Goal: Task Accomplishment & Management: Manage account settings

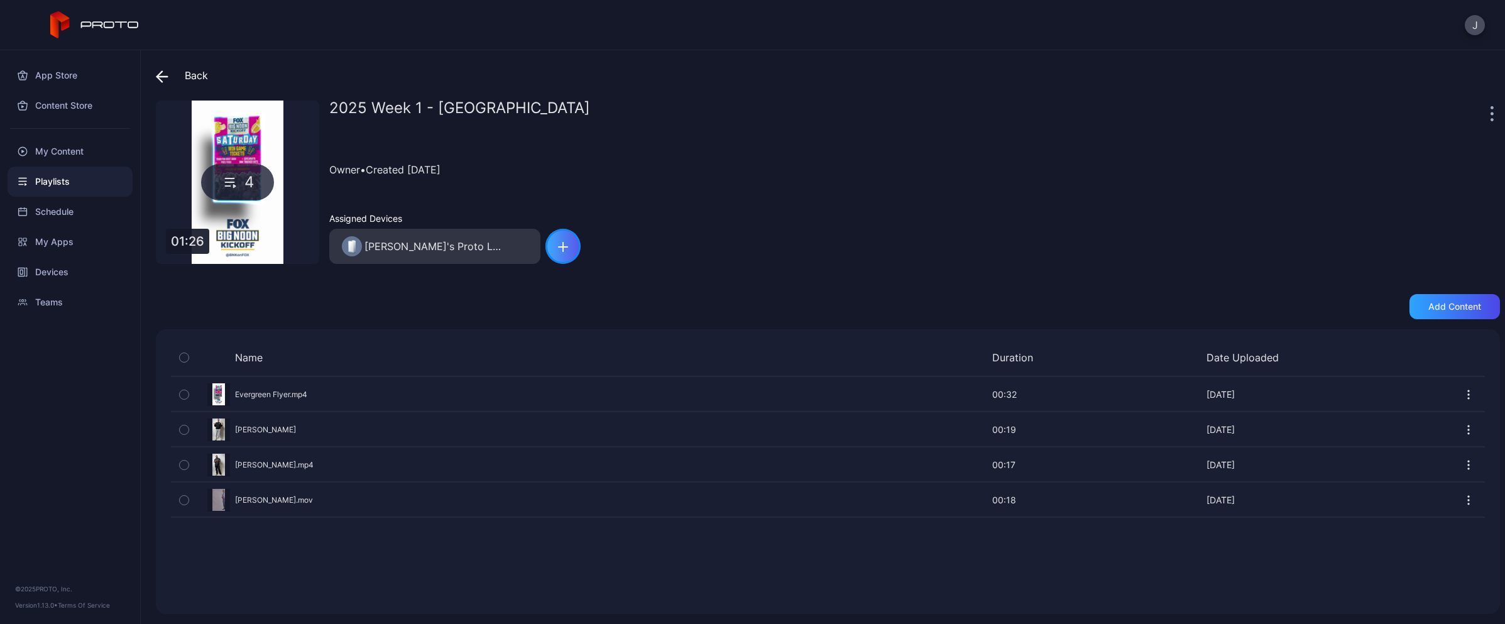
click at [561, 251] on icon "button" at bounding box center [563, 247] width 10 height 10
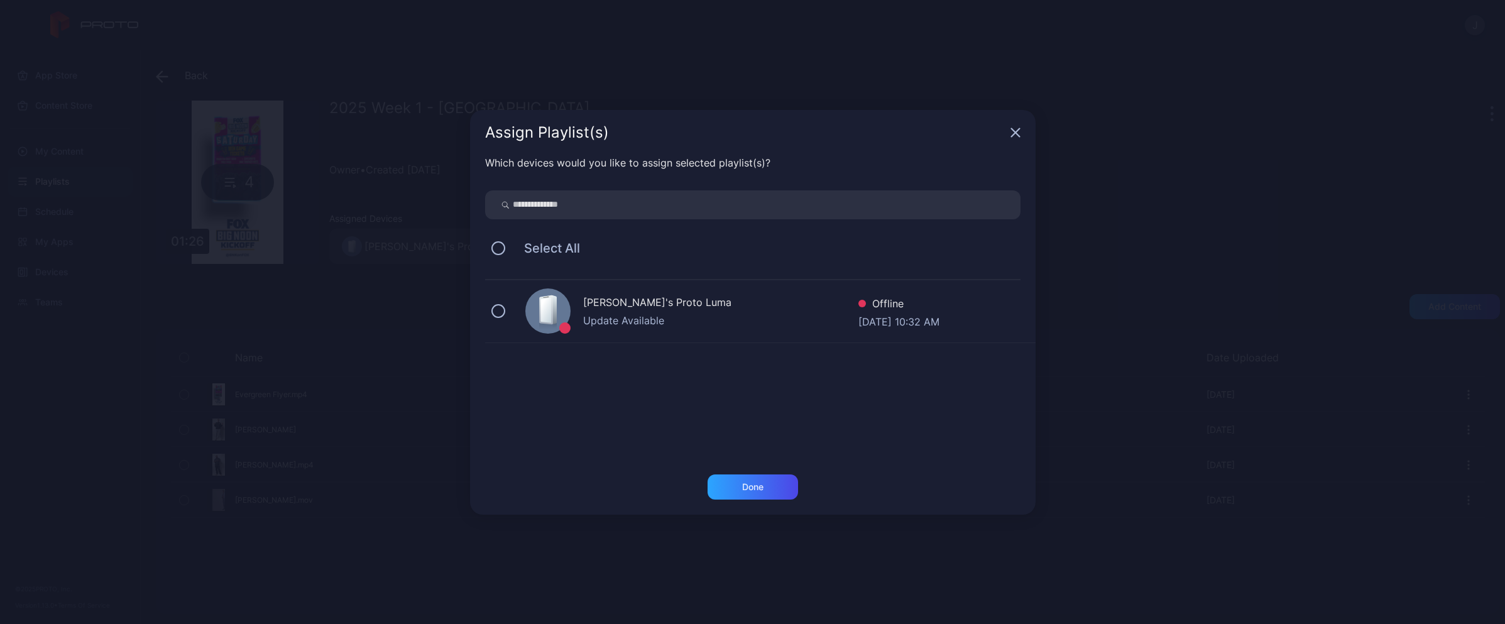
click at [1013, 136] on icon "button" at bounding box center [1015, 133] width 10 height 10
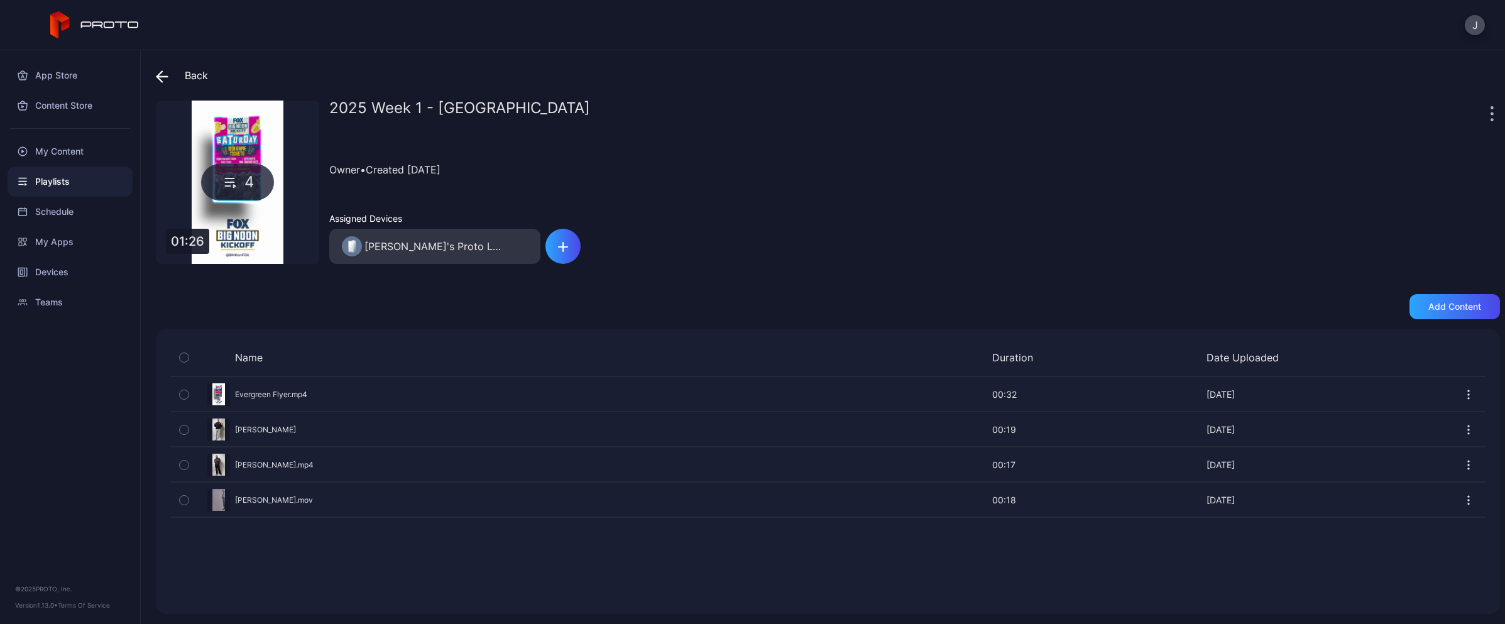
click at [768, 143] on div "Owner • Created [DATE]" at bounding box center [914, 169] width 1171 height 57
click at [36, 266] on div "Devices" at bounding box center [70, 272] width 125 height 30
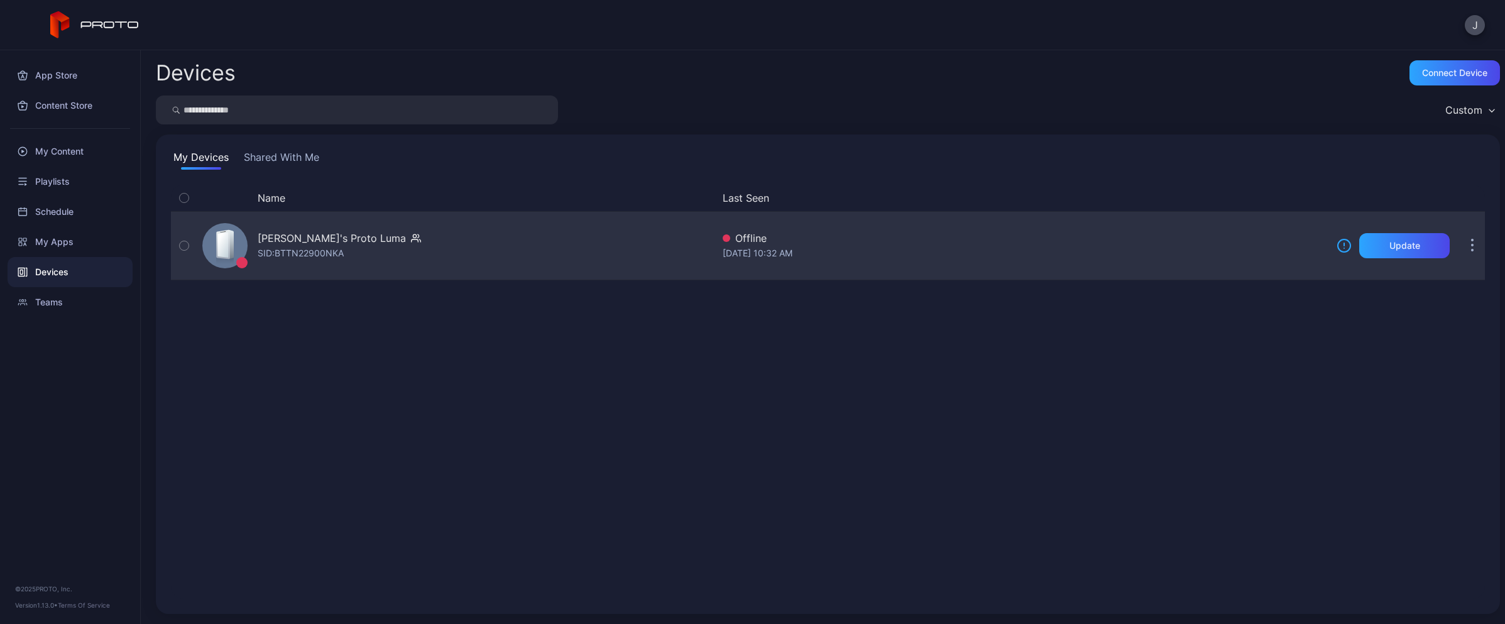
click at [1460, 249] on button "button" at bounding box center [1472, 245] width 25 height 25
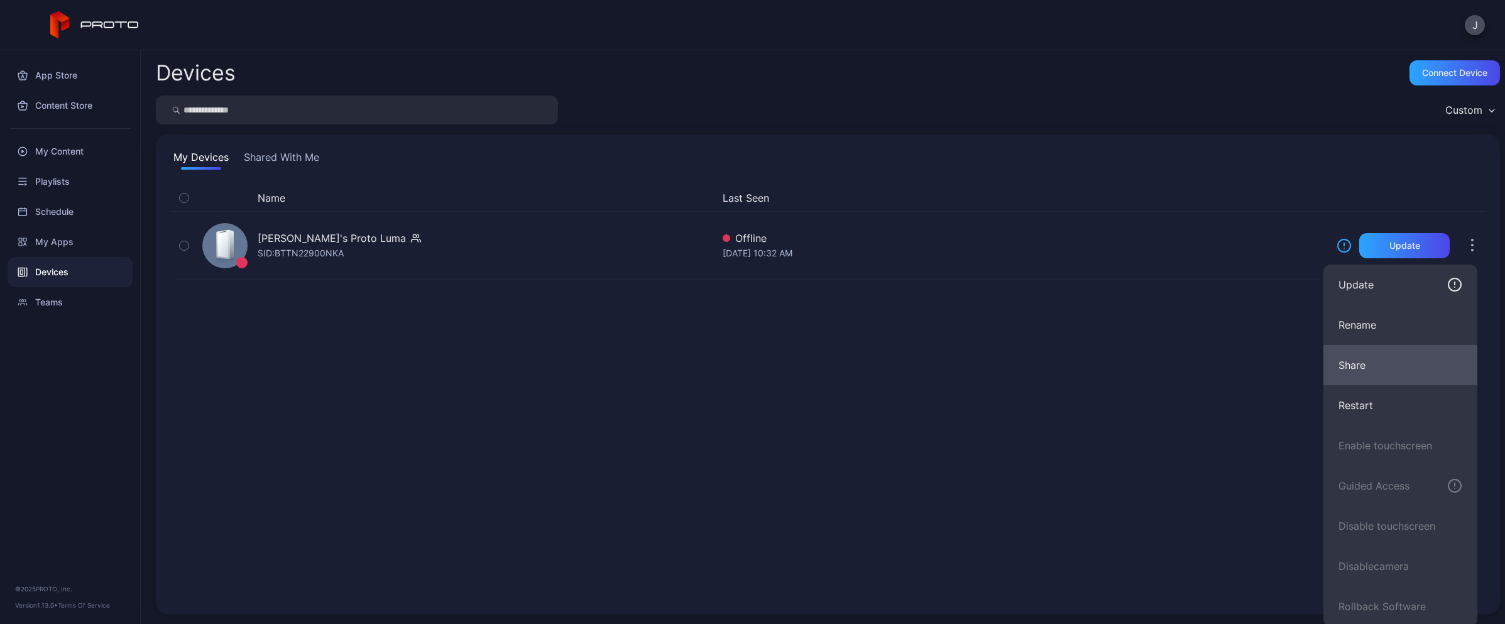
click at [1358, 369] on button "Share" at bounding box center [1400, 365] width 154 height 40
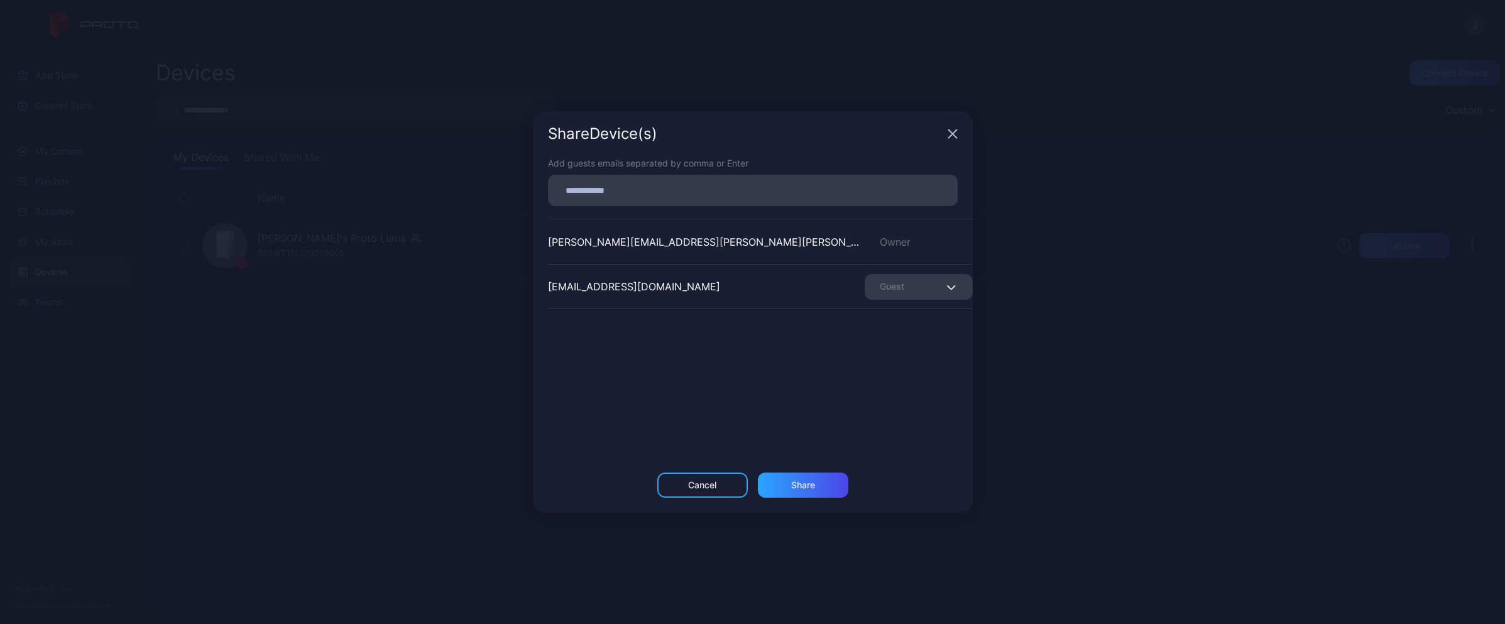
click at [947, 288] on icon "button" at bounding box center [951, 287] width 9 height 5
click at [757, 314] on div "[PERSON_NAME][EMAIL_ADDRESS][PERSON_NAME][PERSON_NAME][DOMAIN_NAME] Owner [EMAI…" at bounding box center [760, 313] width 425 height 189
click at [955, 139] on div "Share Device (s)" at bounding box center [753, 133] width 440 height 45
click at [951, 132] on icon "button" at bounding box center [953, 134] width 10 height 10
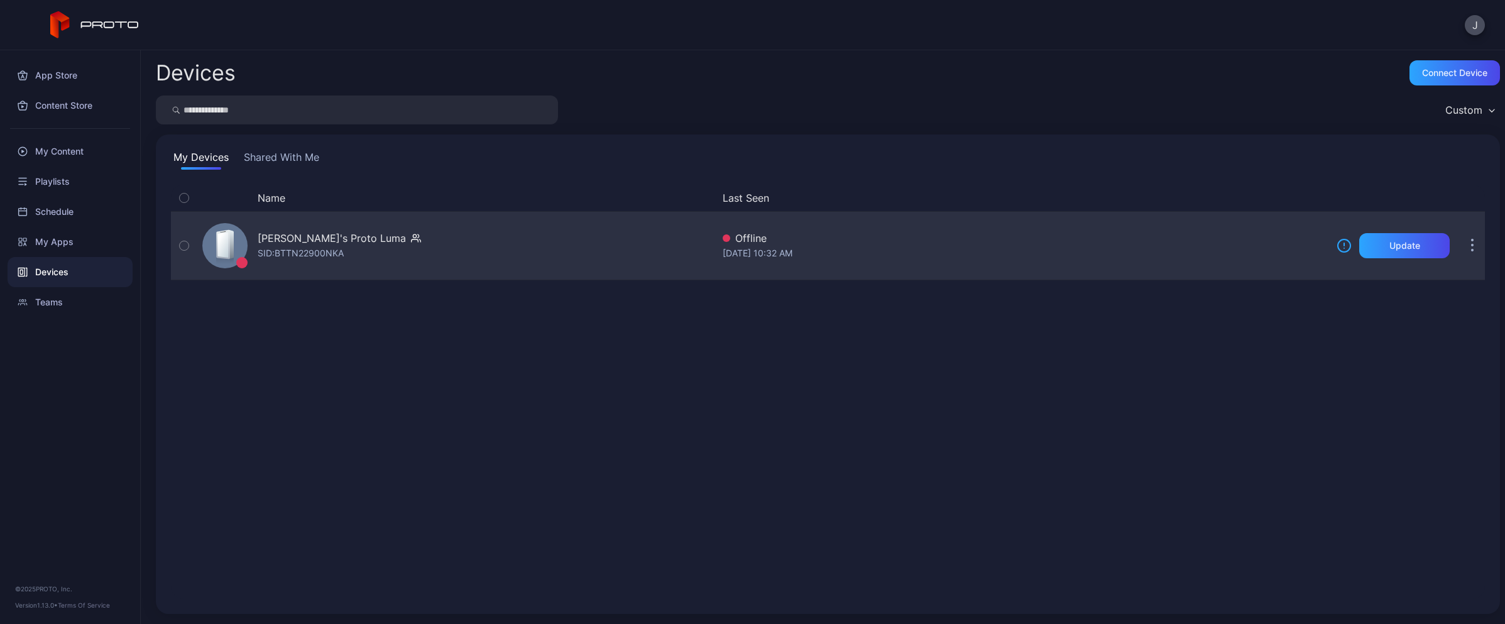
click at [1465, 244] on button "button" at bounding box center [1472, 245] width 25 height 25
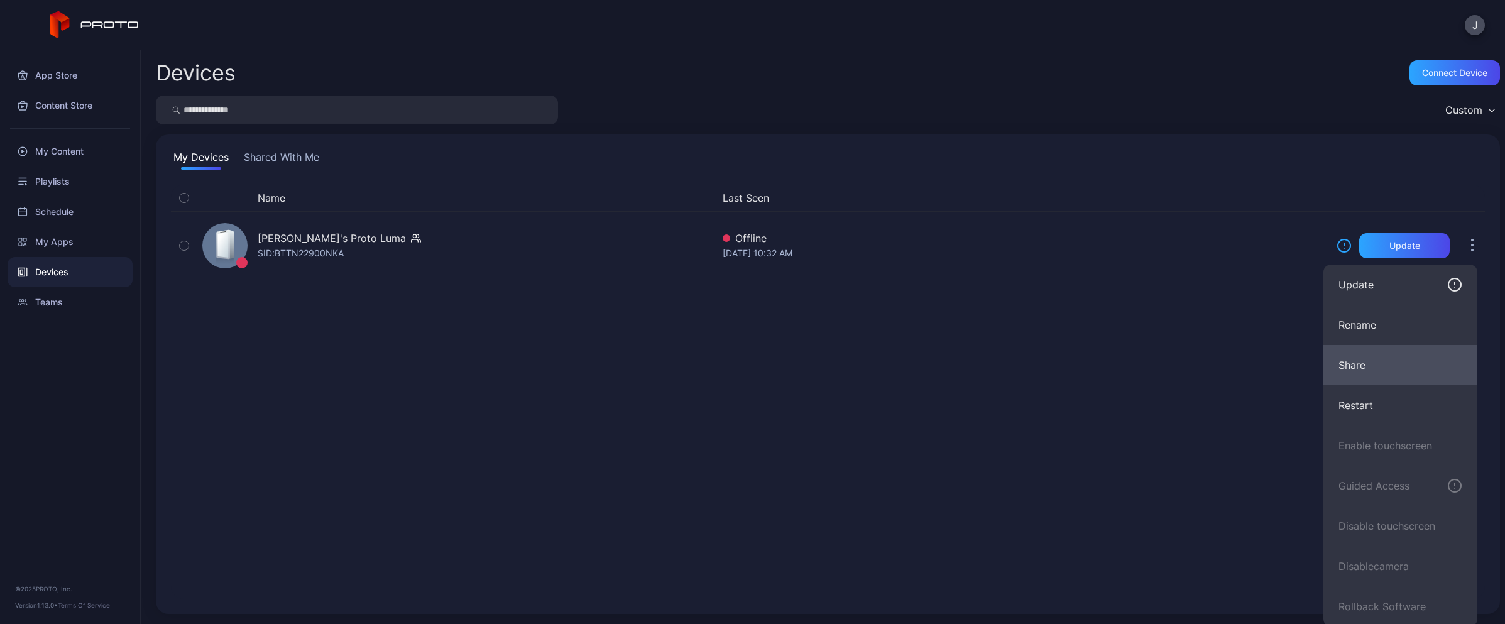
click at [1342, 365] on button "Share" at bounding box center [1400, 365] width 154 height 40
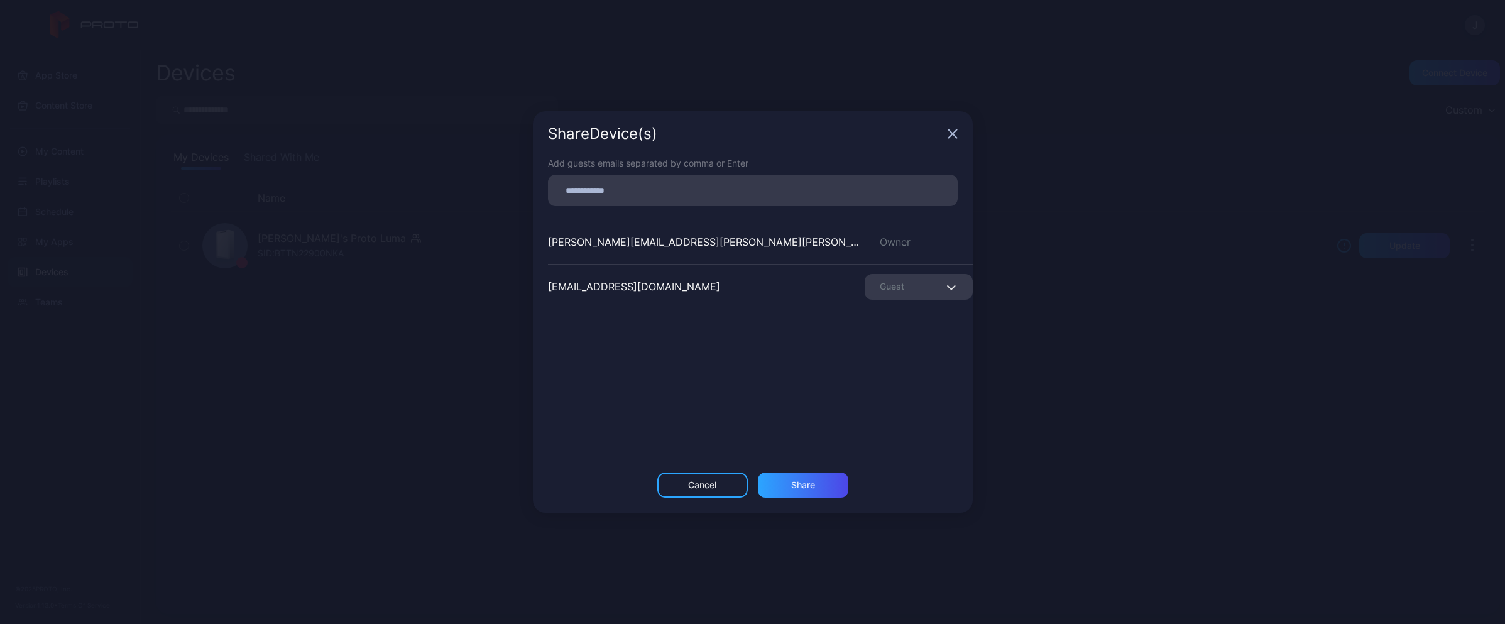
click at [953, 135] on icon "button" at bounding box center [952, 134] width 8 height 8
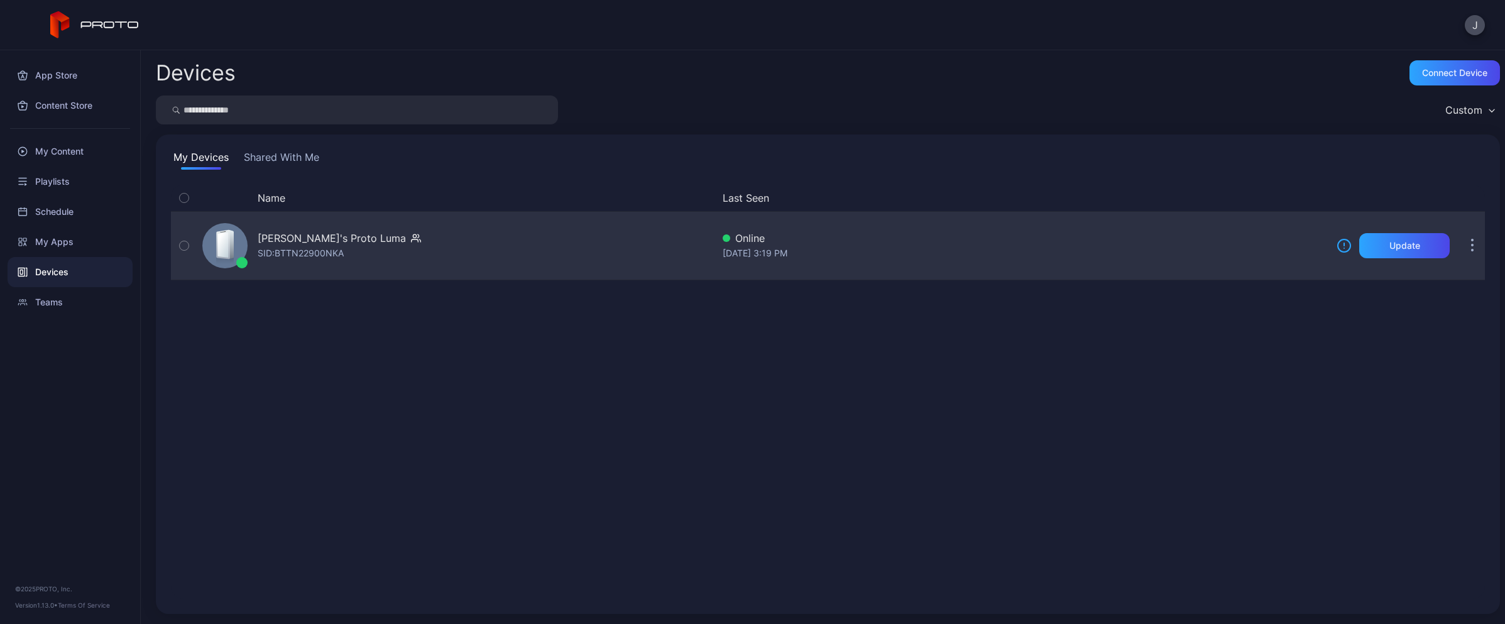
click at [1463, 248] on button "button" at bounding box center [1472, 245] width 25 height 25
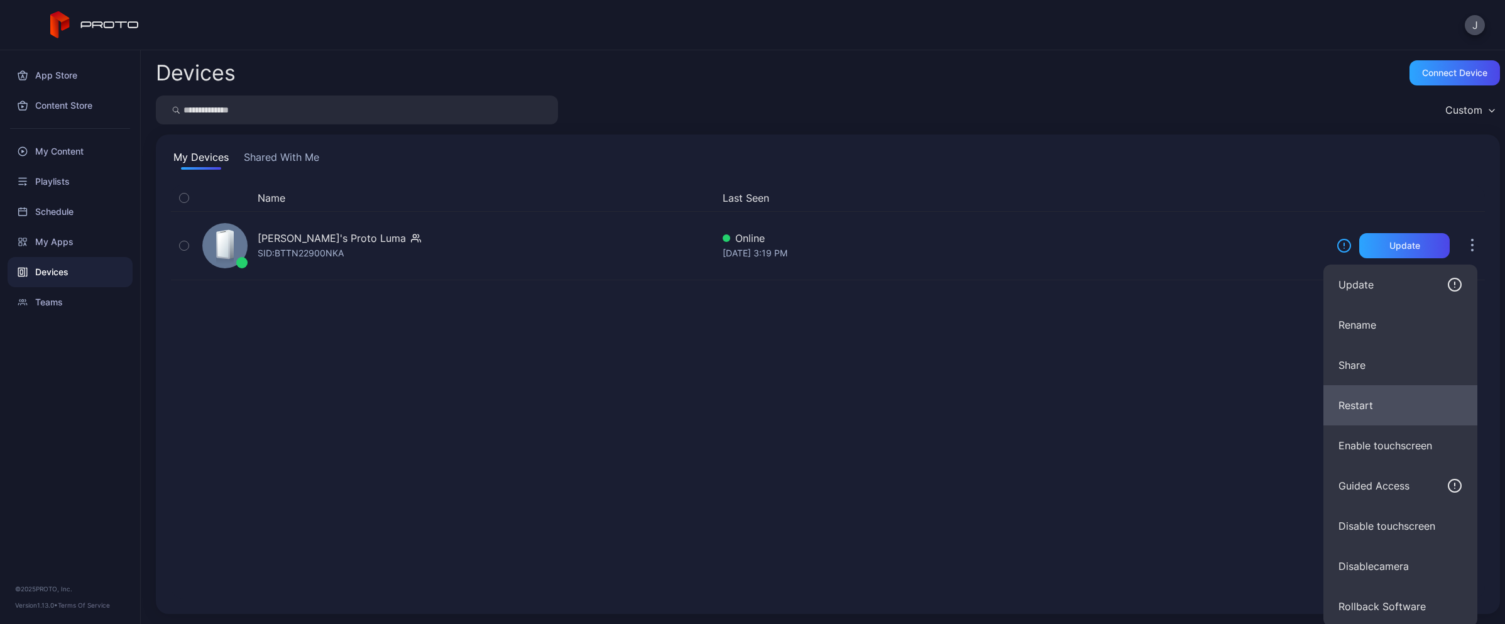
scroll to position [3, 0]
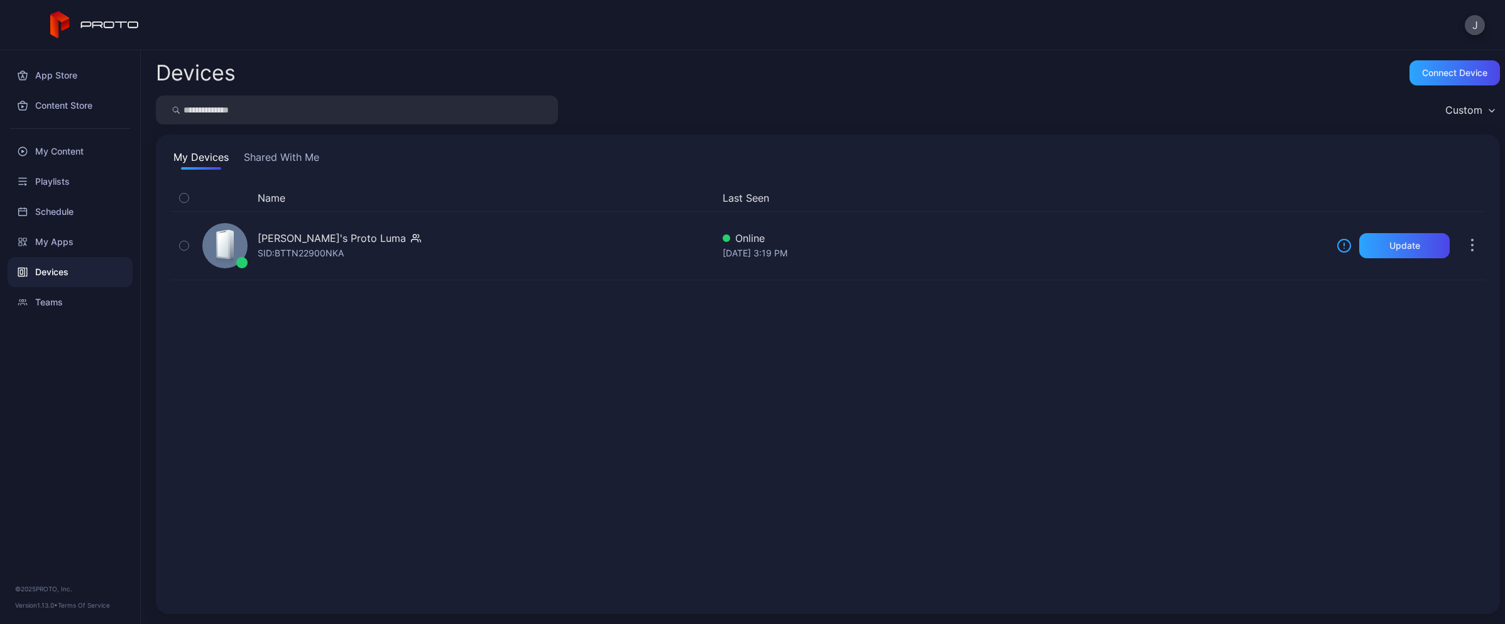
click at [1081, 412] on div "Name Last Seen [PERSON_NAME]'s Proto [PERSON_NAME]: BTTN22900NKA Online [DATE] …" at bounding box center [828, 392] width 1314 height 414
click at [60, 270] on div "Devices" at bounding box center [70, 272] width 125 height 30
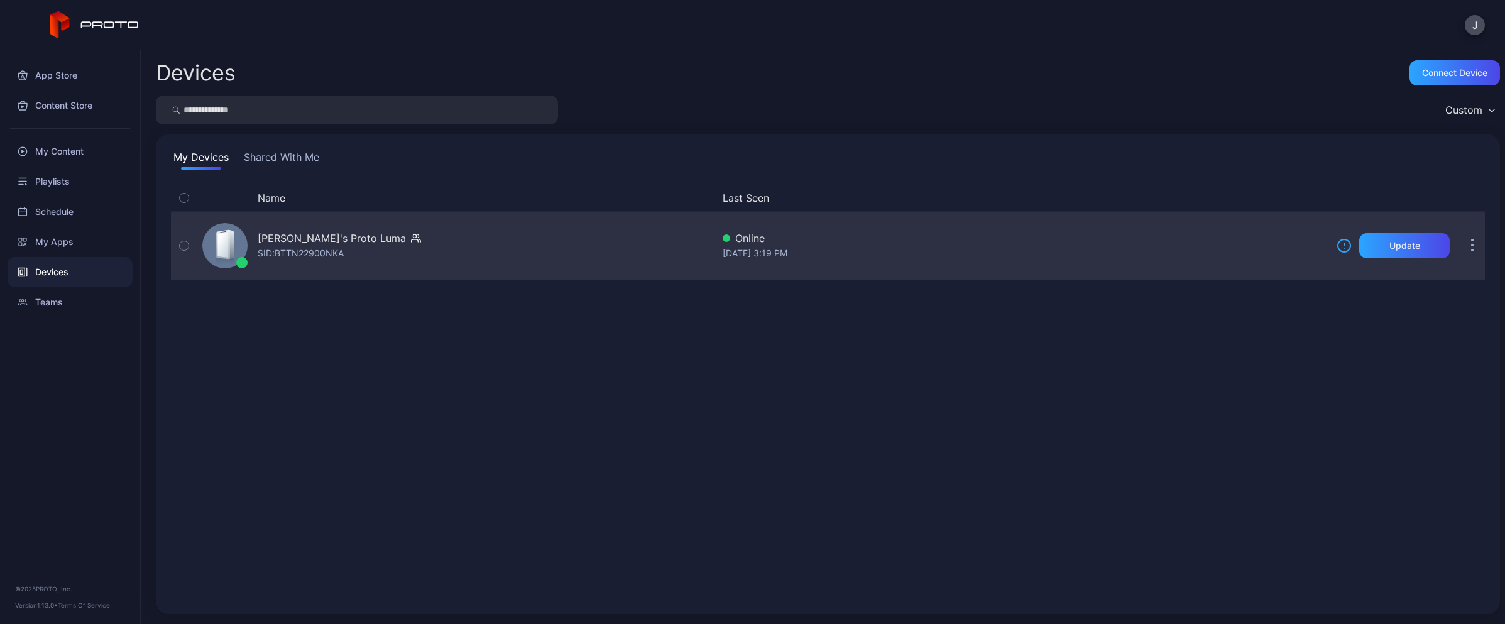
click at [365, 246] on div "[PERSON_NAME]'s Proto [PERSON_NAME]: BTTN22900NKA" at bounding box center [454, 245] width 515 height 63
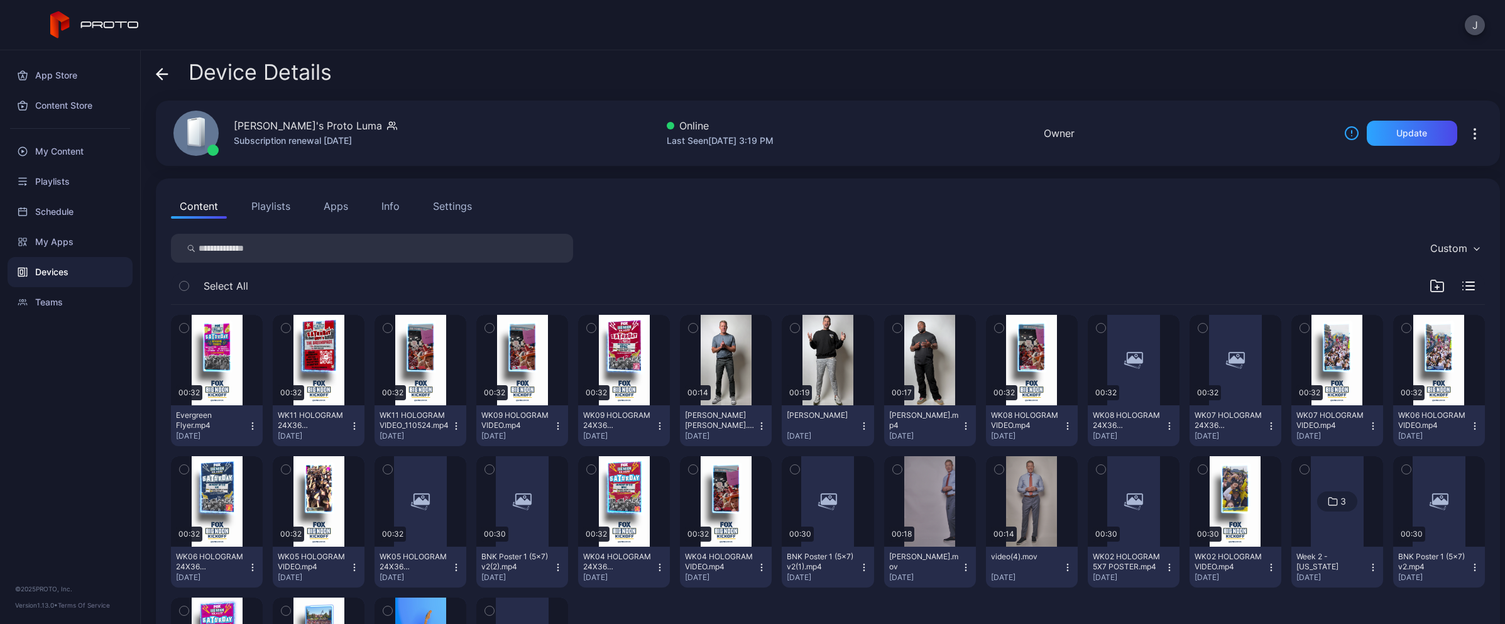
click at [393, 211] on div "Info" at bounding box center [390, 206] width 18 height 15
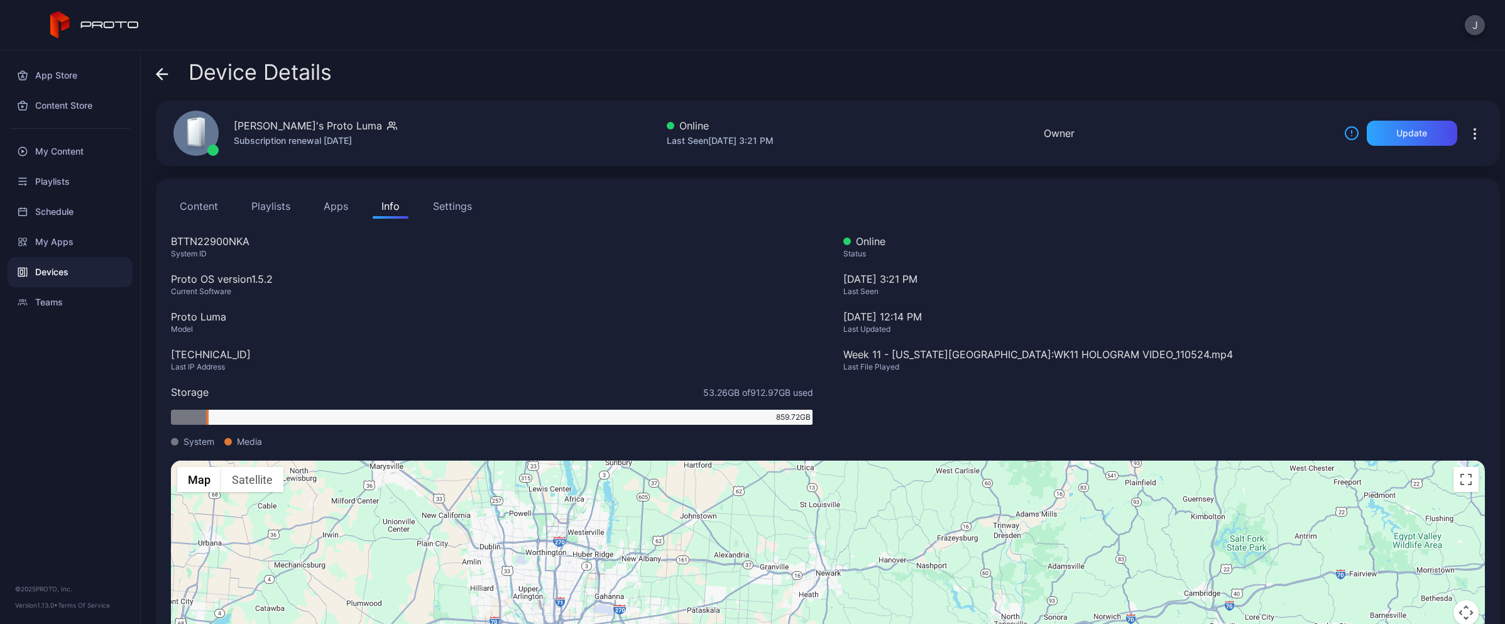
click at [390, 212] on div "Info" at bounding box center [390, 206] width 18 height 15
click at [1474, 138] on icon "button" at bounding box center [1474, 138] width 1 height 1
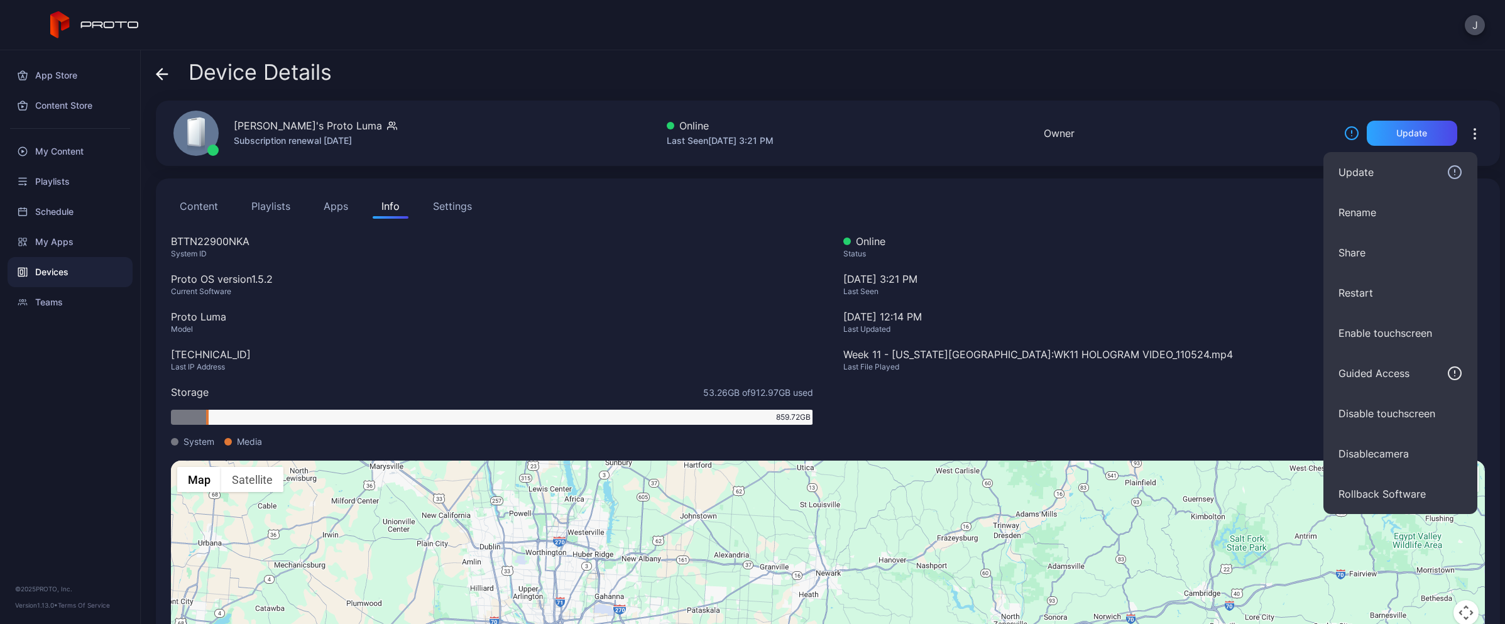
click at [1376, 331] on button "Enable touchscreen" at bounding box center [1400, 333] width 154 height 40
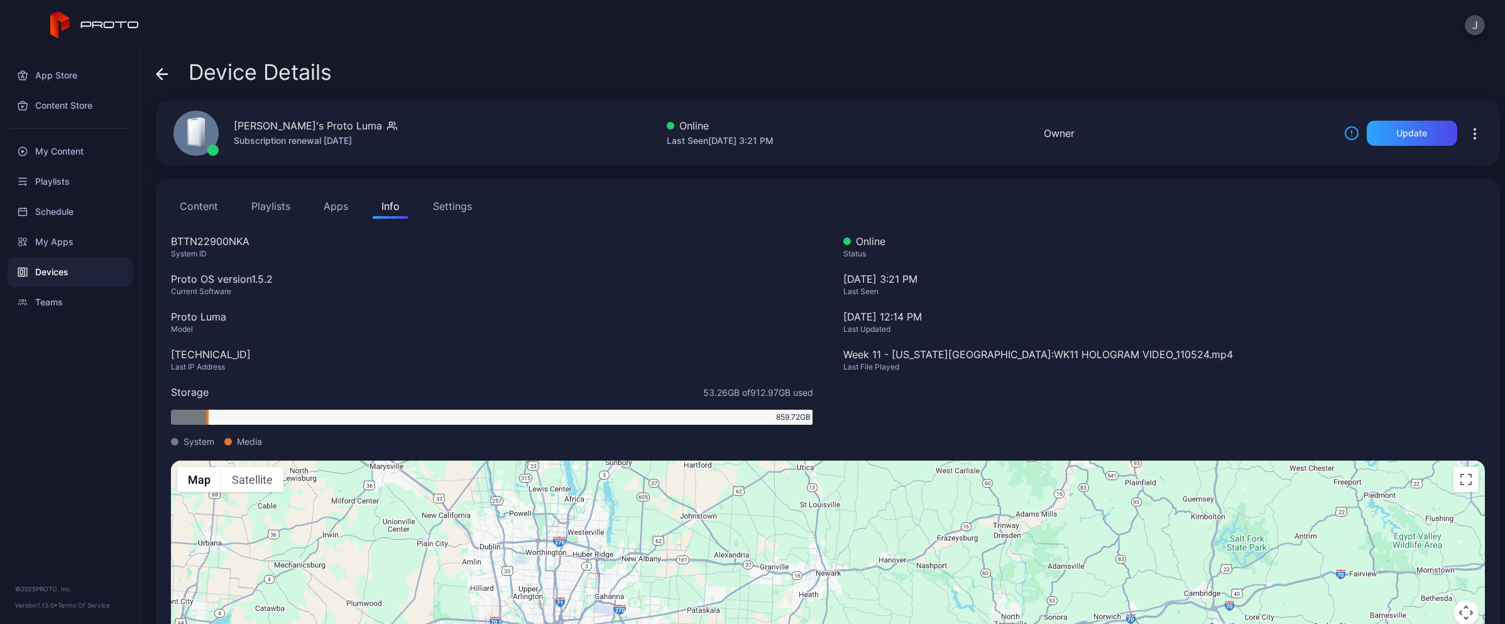
click at [1474, 133] on icon "button" at bounding box center [1474, 133] width 1 height 1
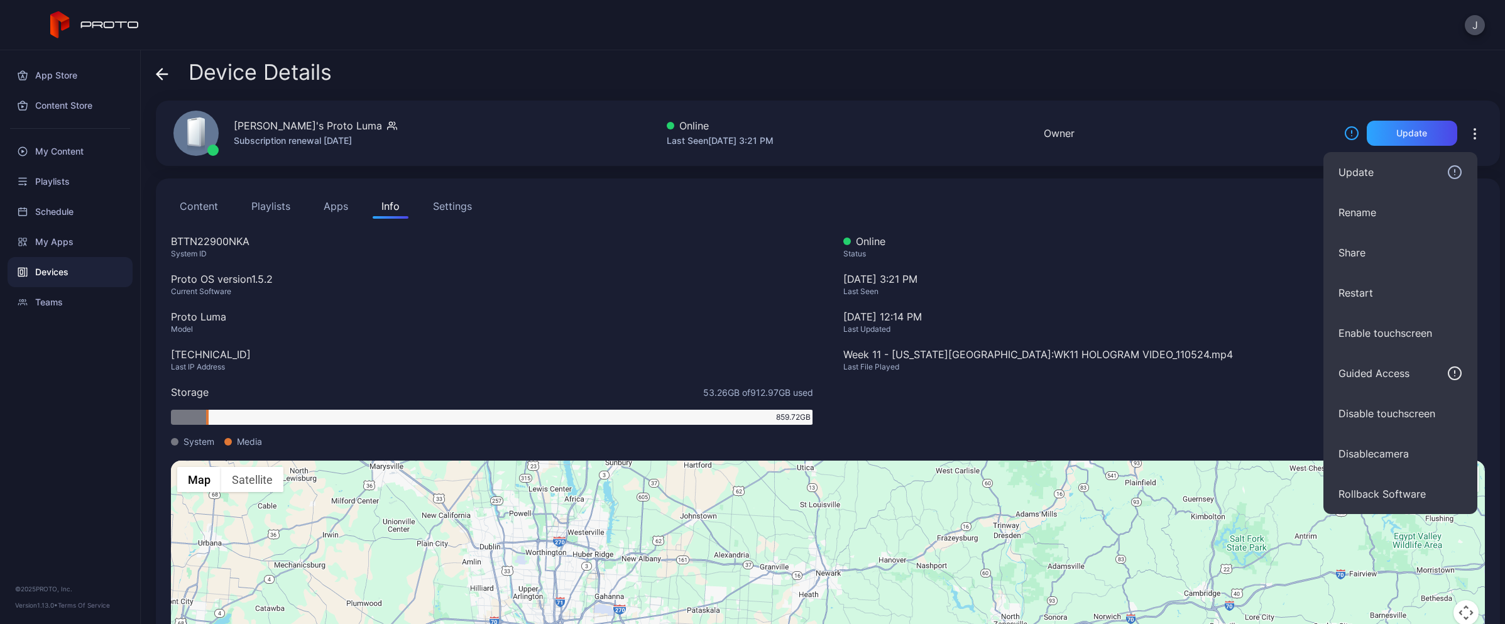
click at [1039, 73] on div "Device Details" at bounding box center [828, 75] width 1344 height 30
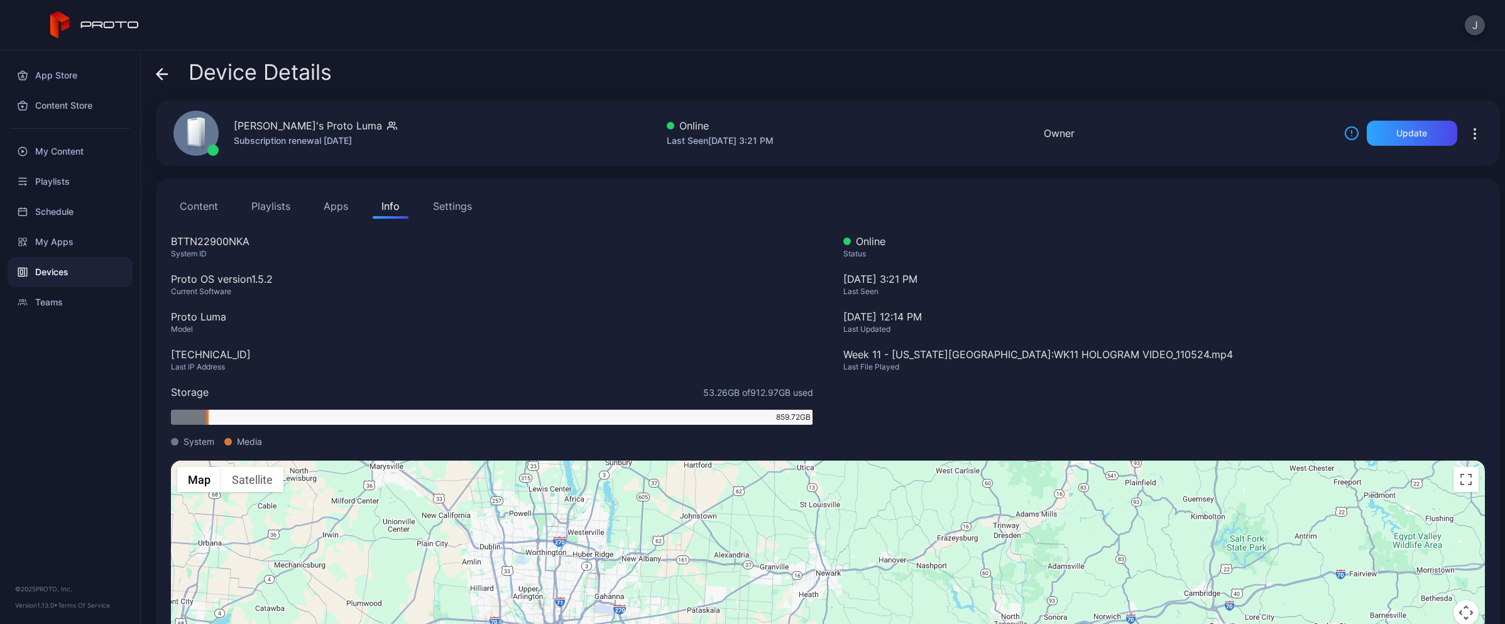
click at [58, 273] on div "Devices" at bounding box center [70, 272] width 125 height 30
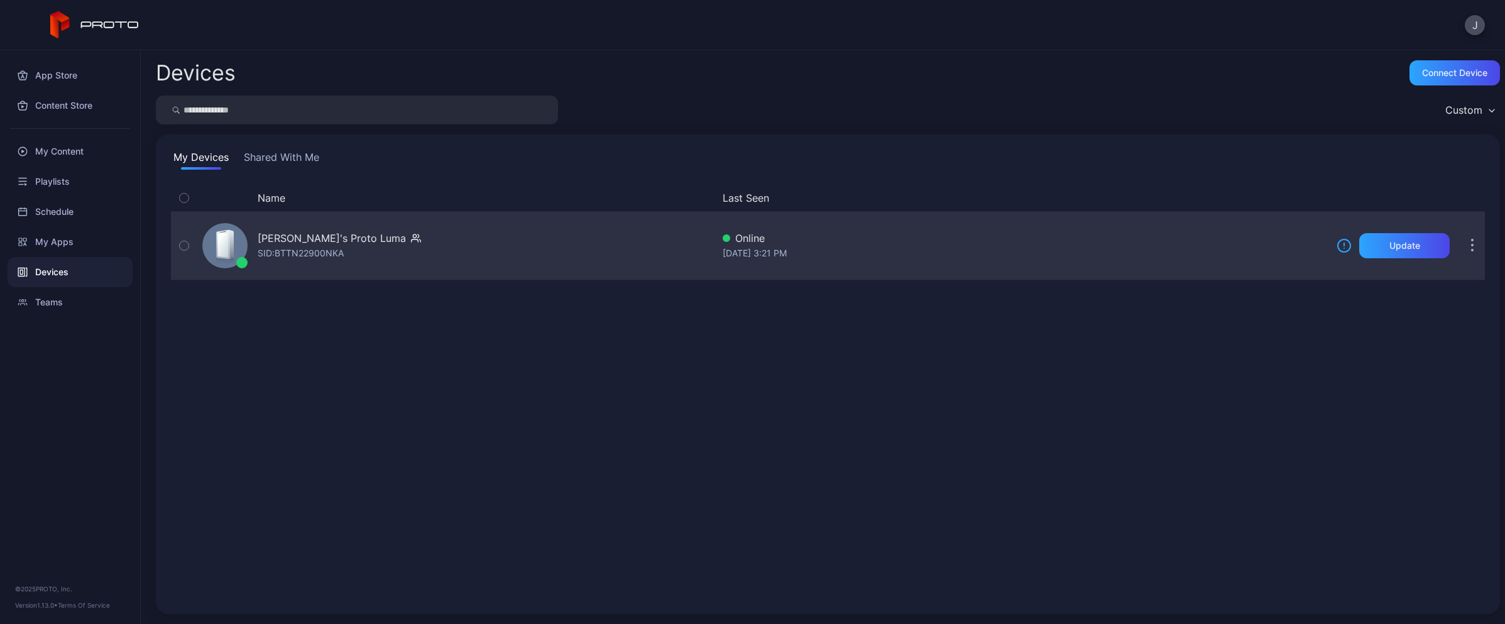
click at [1460, 248] on button "button" at bounding box center [1472, 245] width 25 height 25
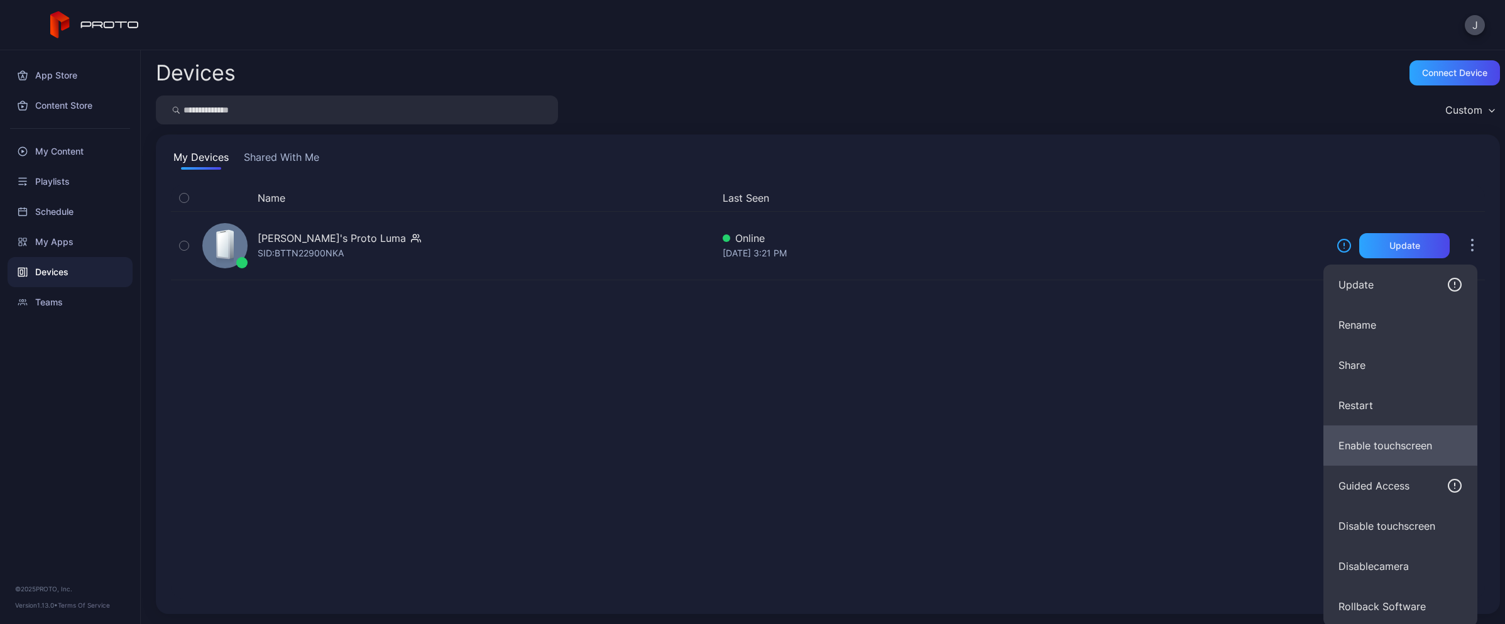
click at [1380, 442] on button "Enable touchscreen" at bounding box center [1400, 445] width 154 height 40
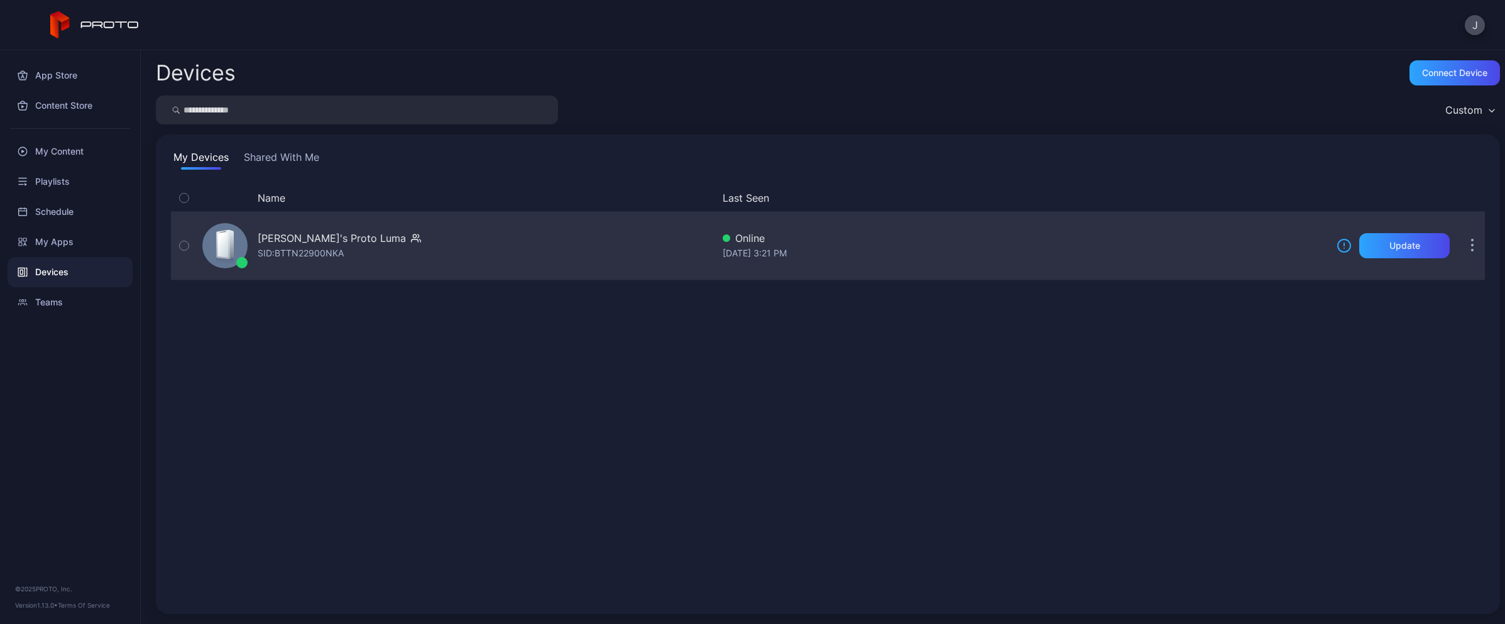
click at [1460, 245] on button "button" at bounding box center [1472, 245] width 25 height 25
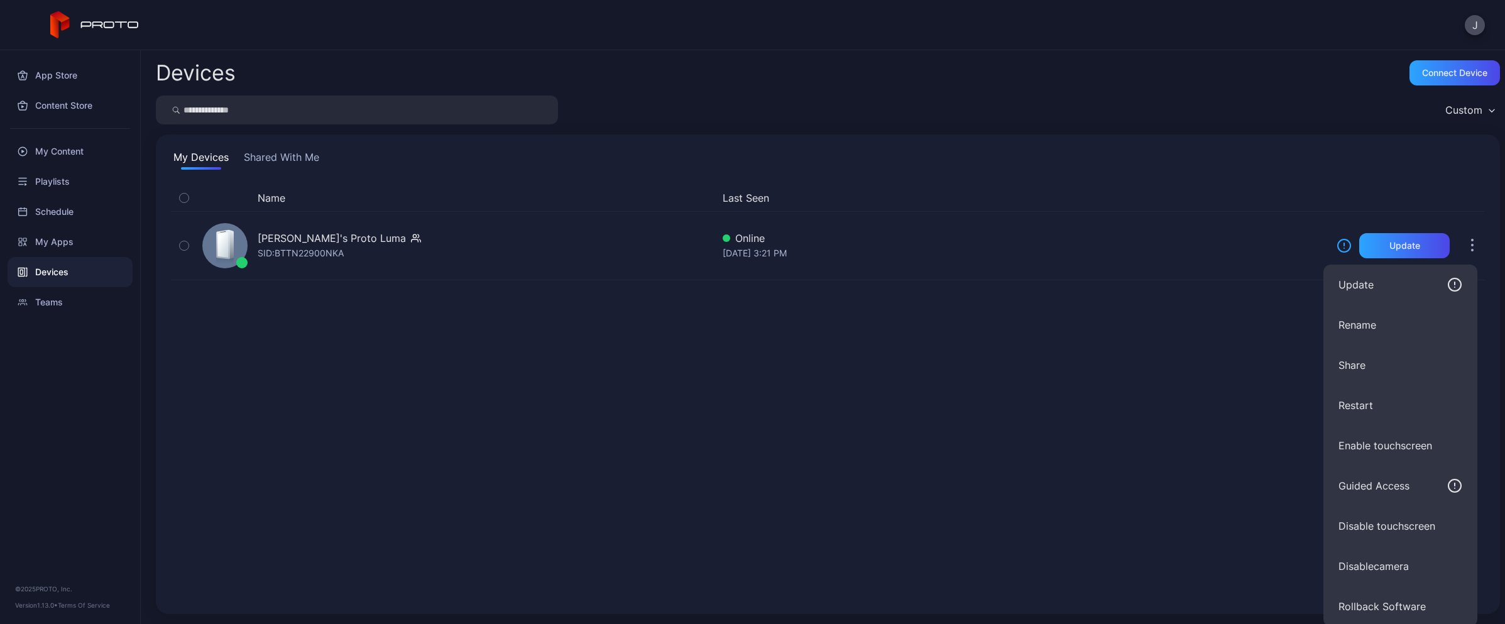
click at [1379, 522] on button "Disable touchscreen" at bounding box center [1400, 526] width 154 height 40
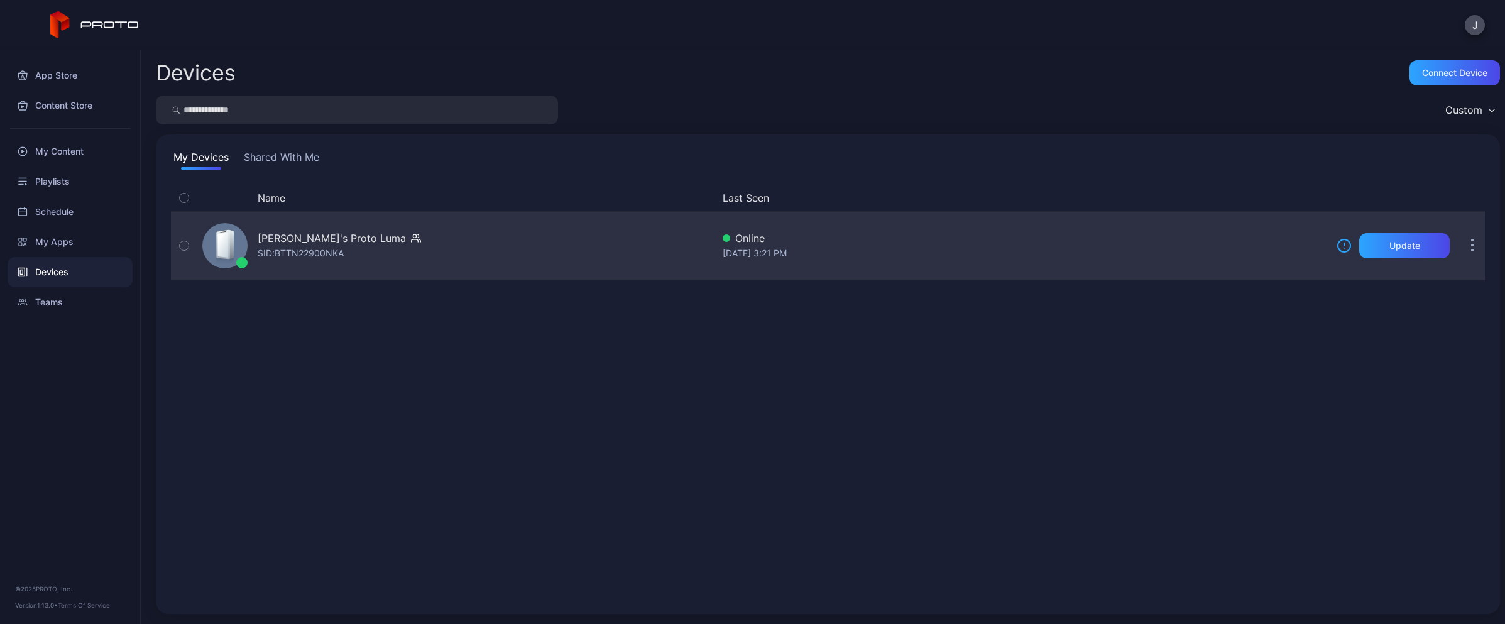
click at [1460, 251] on button "button" at bounding box center [1472, 245] width 25 height 25
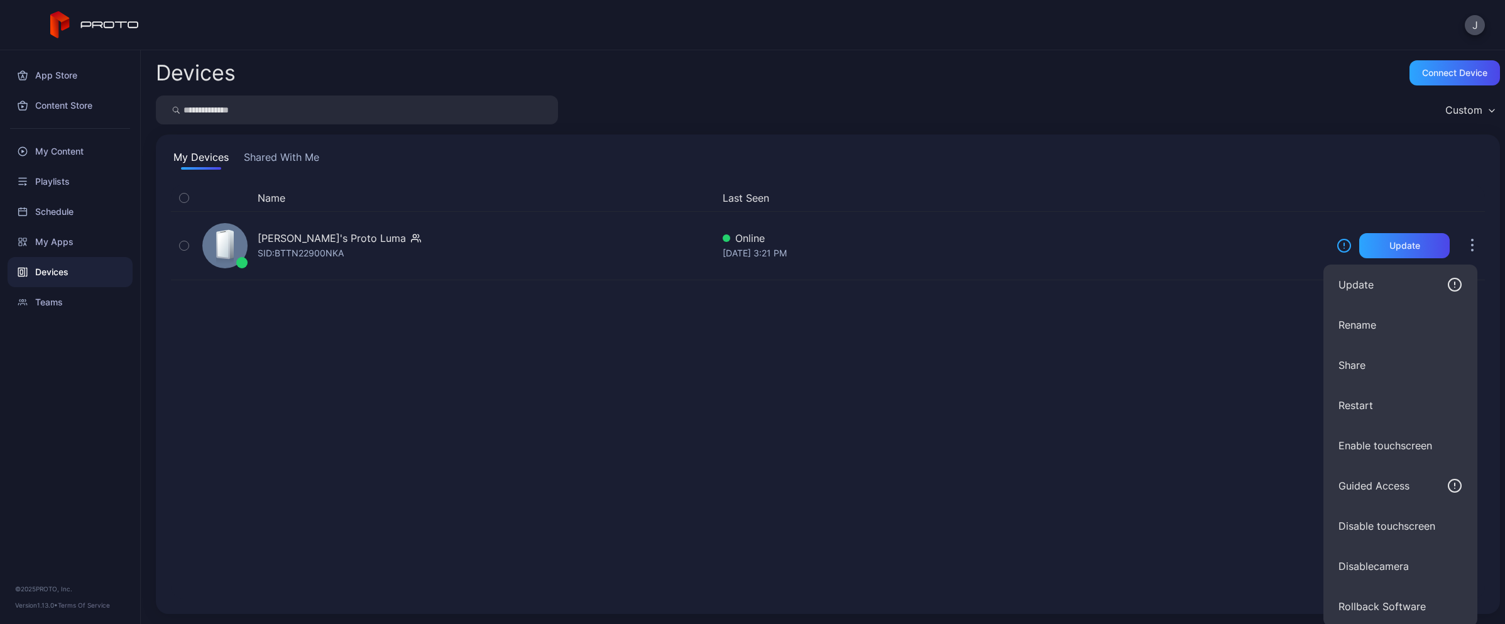
click at [1376, 444] on button "Enable touchscreen" at bounding box center [1400, 445] width 154 height 40
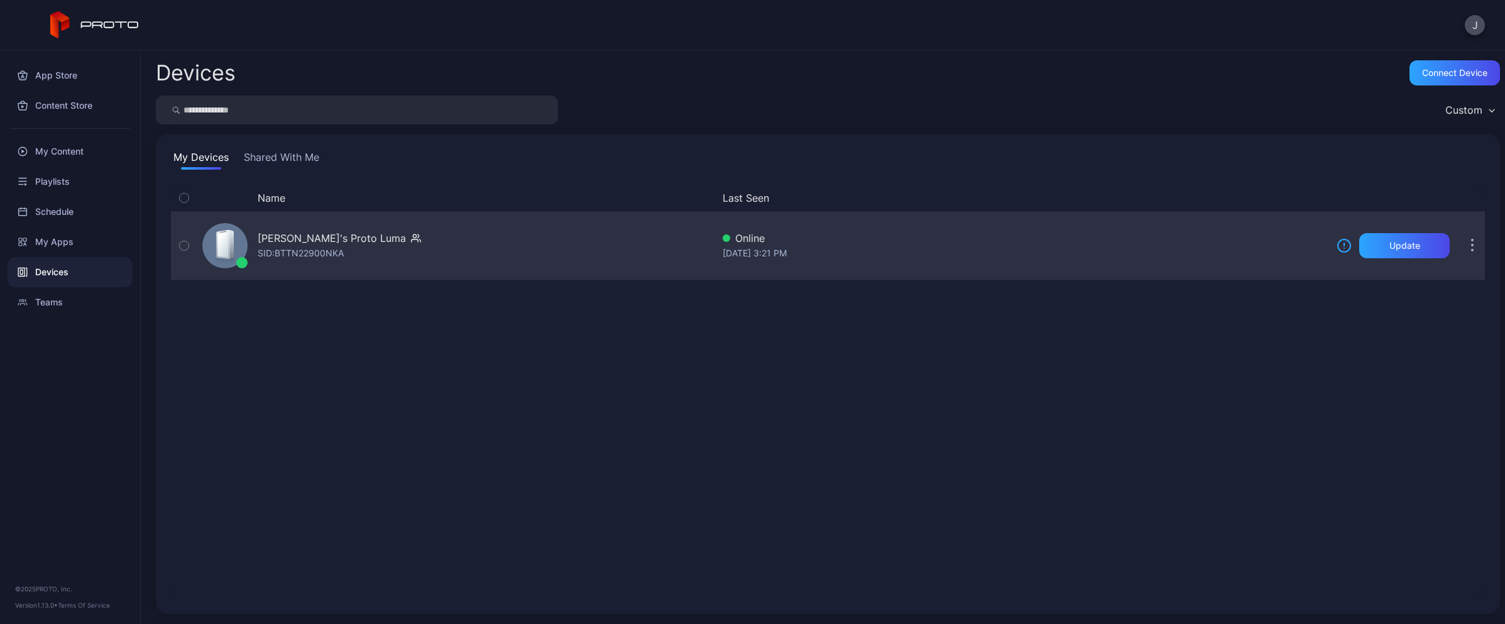
click at [986, 248] on div "[DATE] 3:21 PM" at bounding box center [1025, 253] width 604 height 15
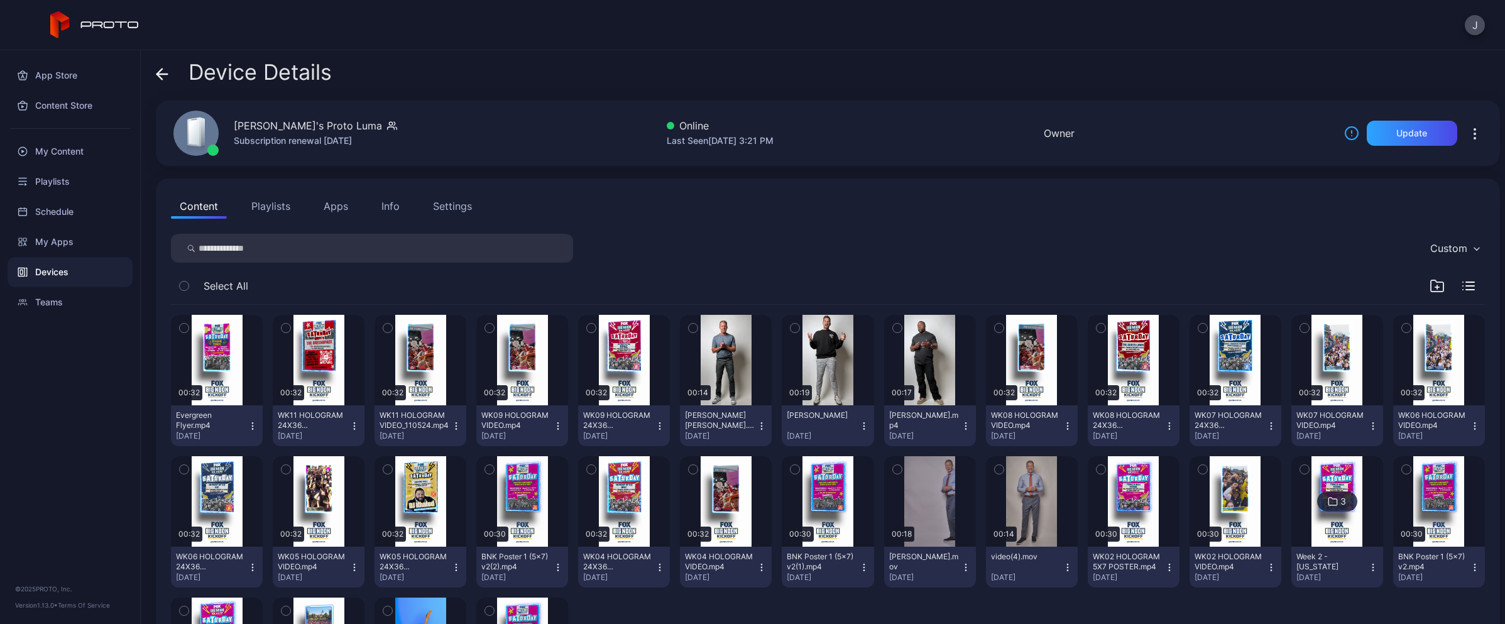
click at [456, 210] on div "Settings" at bounding box center [452, 206] width 39 height 15
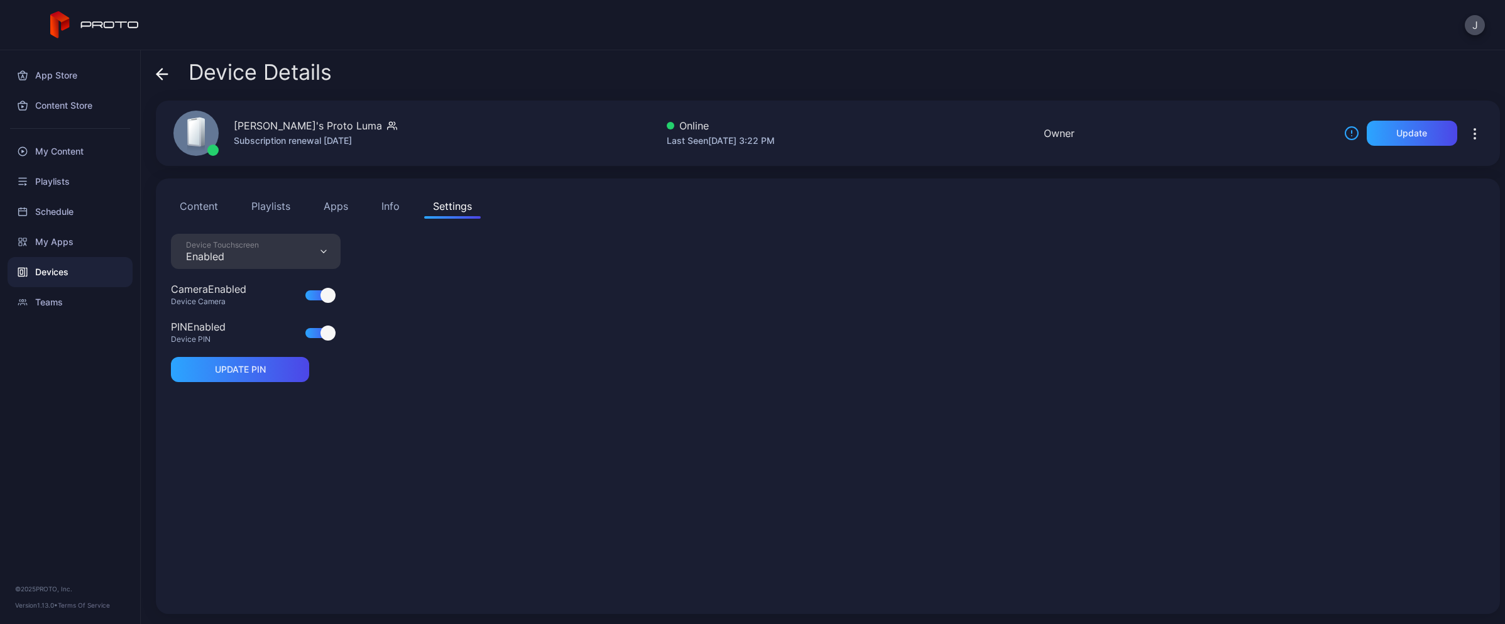
click at [323, 338] on div at bounding box center [327, 332] width 15 height 15
click at [60, 183] on div "Playlists" at bounding box center [70, 182] width 125 height 30
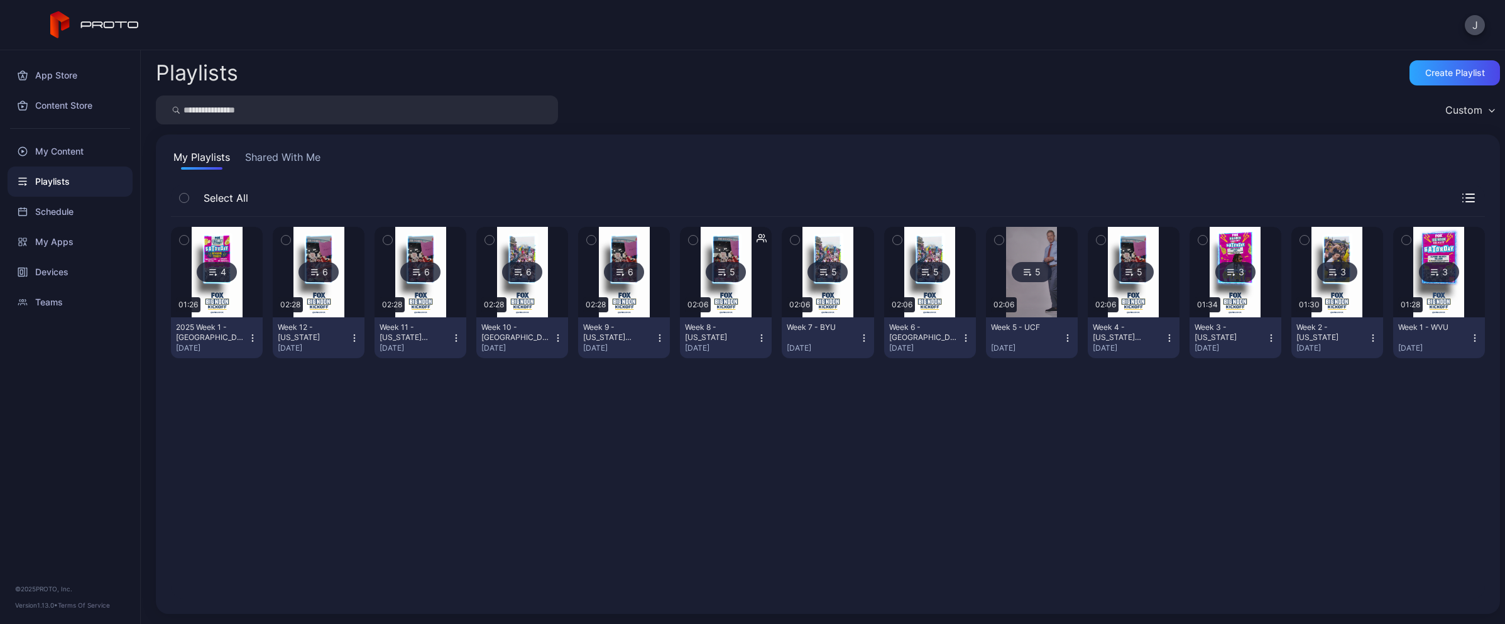
click at [218, 332] on div "2025 Week 1 - [GEOGRAPHIC_DATA]" at bounding box center [210, 332] width 69 height 20
click at [342, 431] on div "4 01:26 2025 Week 1 - OSU [DATE] 6 02:28 Week 12 - [US_STATE] [DATE] 6 02:28 We…" at bounding box center [828, 408] width 1314 height 382
click at [248, 337] on icon "button" at bounding box center [253, 338] width 10 height 10
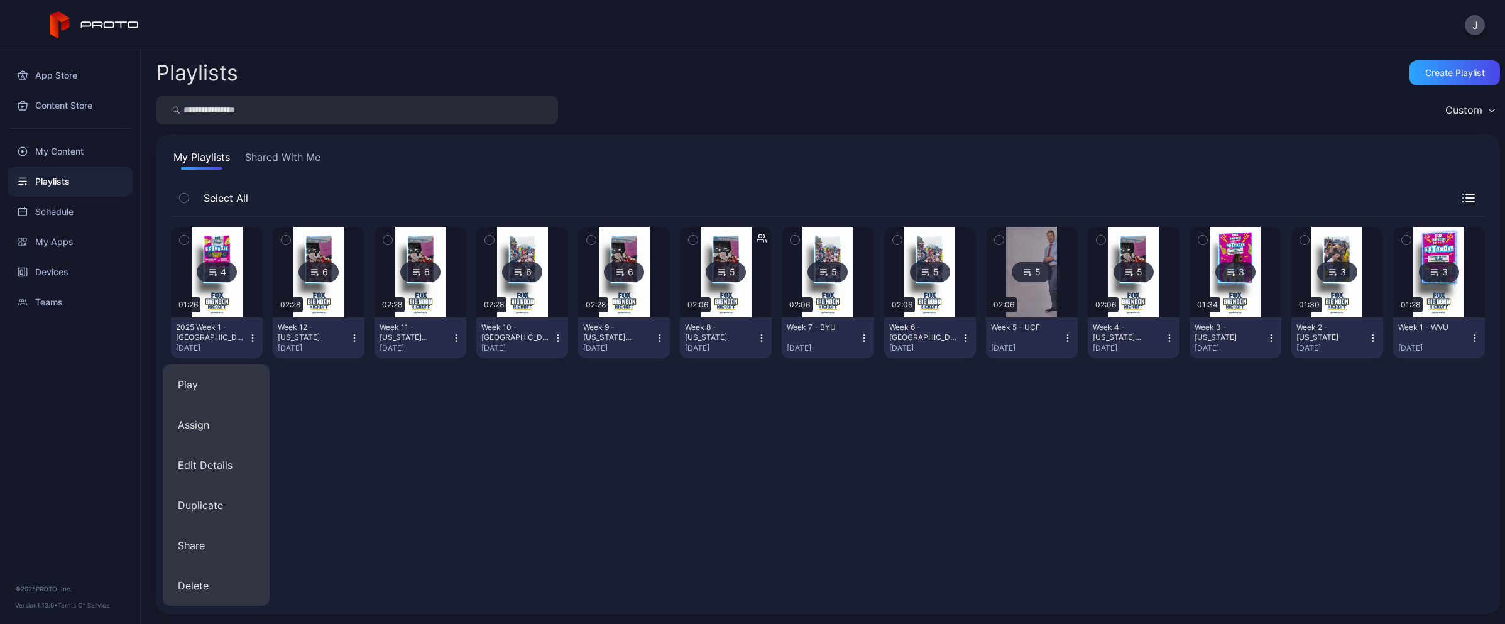
click at [252, 337] on icon "button" at bounding box center [252, 337] width 1 height 1
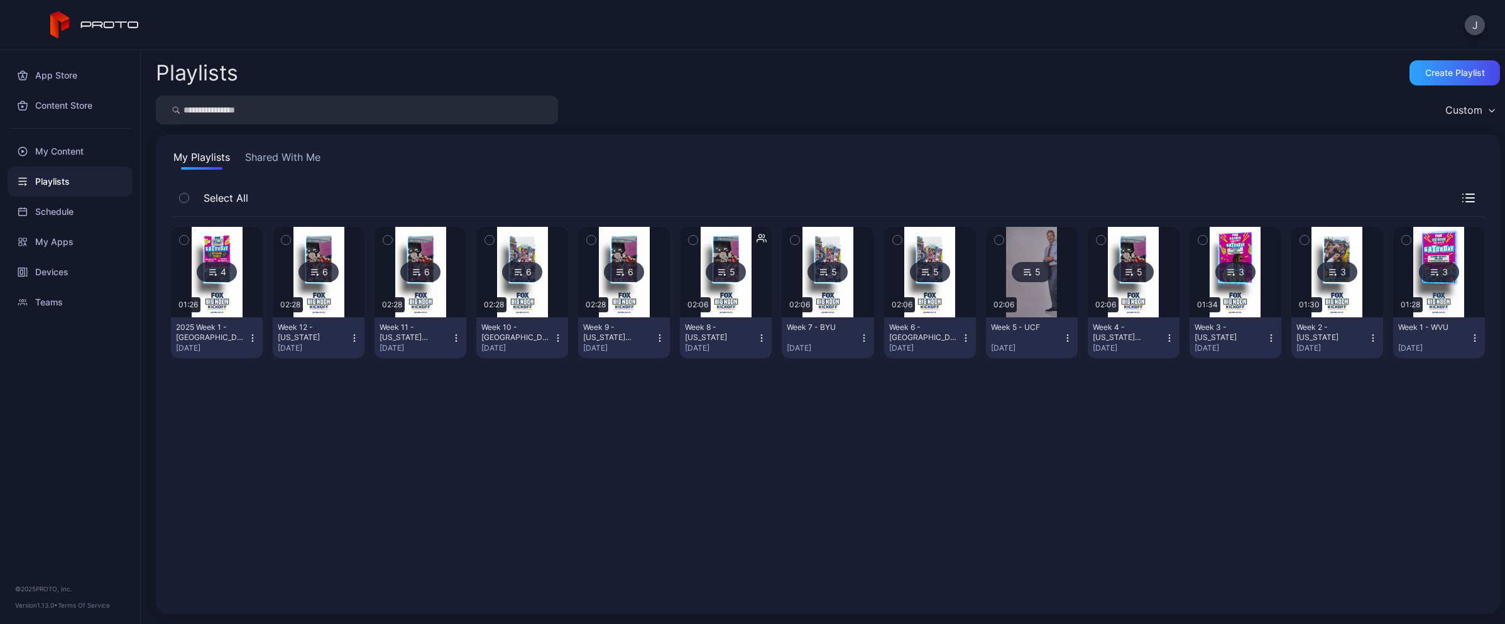
click at [253, 337] on icon "button" at bounding box center [253, 338] width 10 height 10
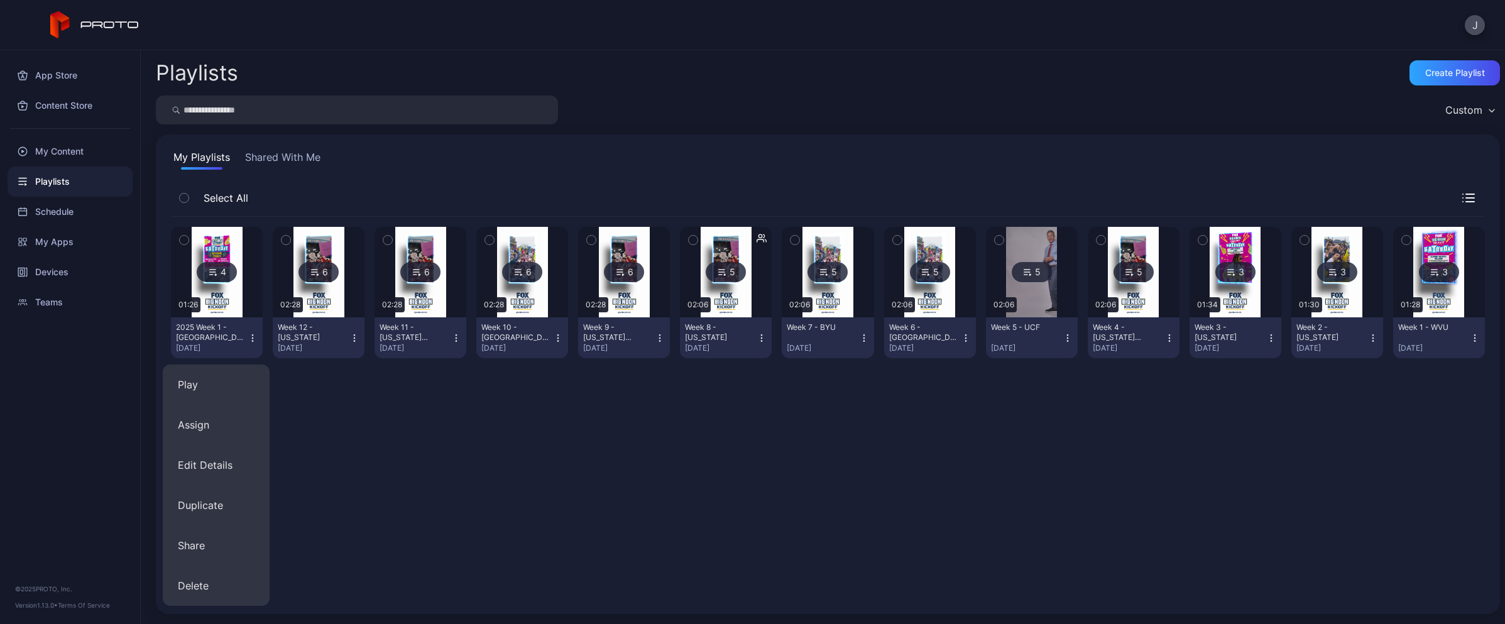
click at [213, 263] on div "4" at bounding box center [217, 272] width 40 height 20
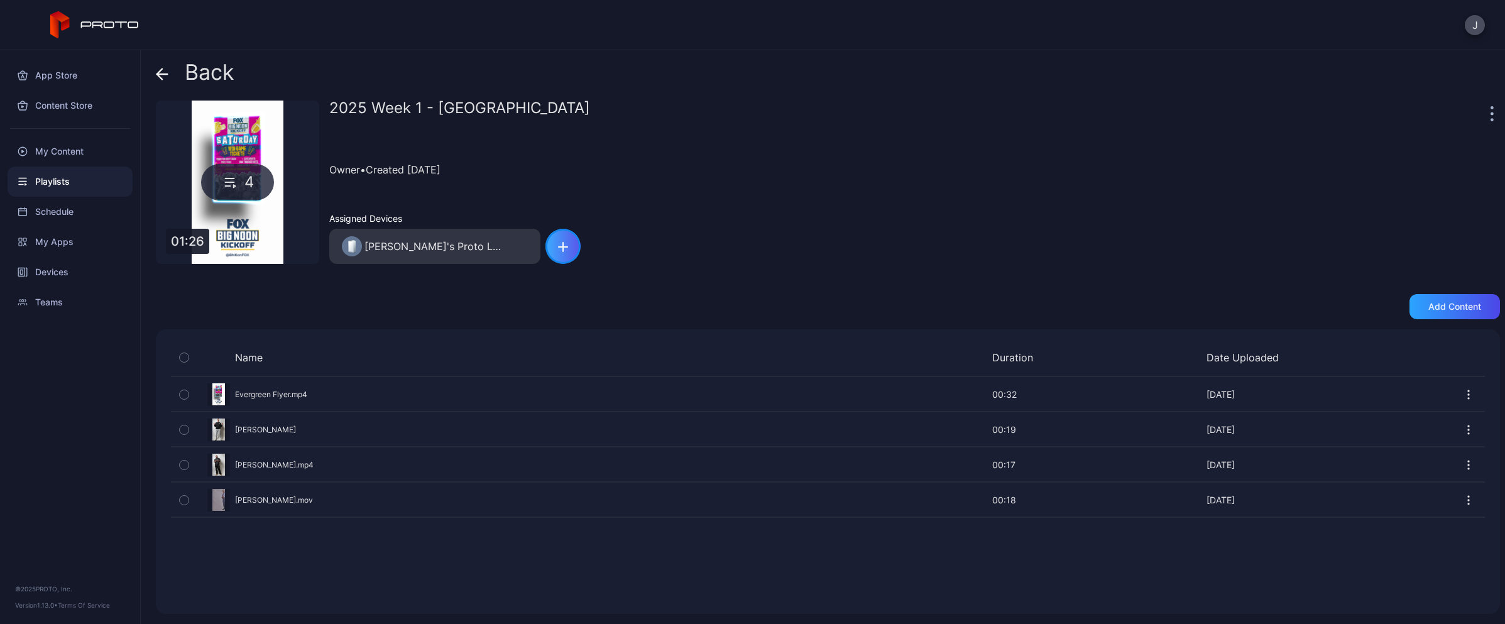
click at [569, 244] on div "button" at bounding box center [562, 246] width 35 height 35
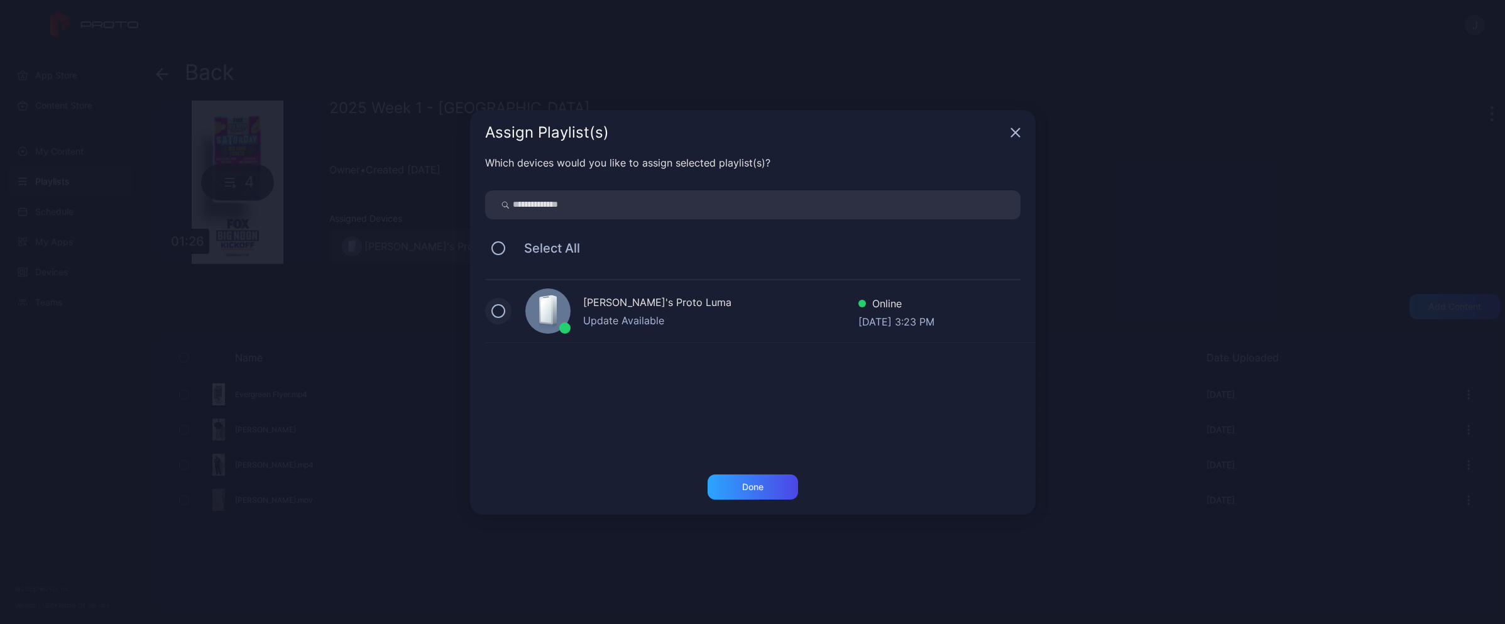
click at [499, 305] on button at bounding box center [498, 311] width 14 height 14
click at [758, 486] on div "Done" at bounding box center [752, 487] width 21 height 10
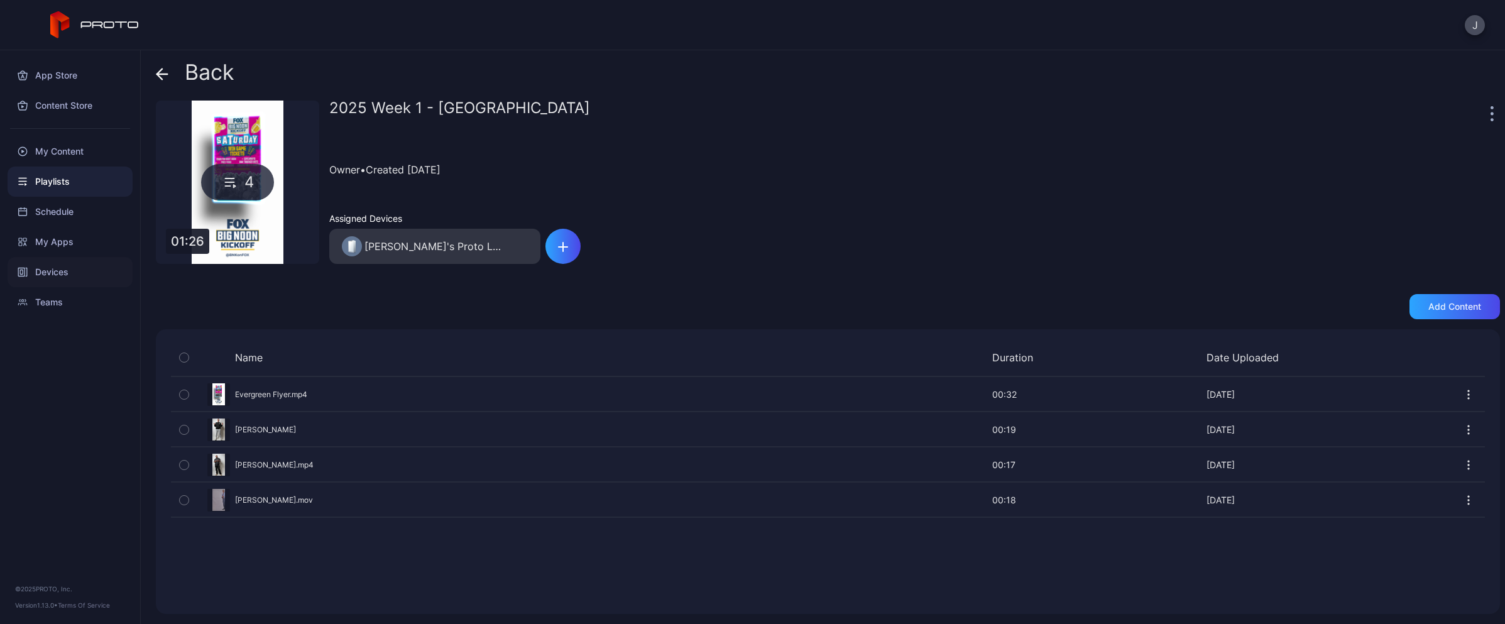
click at [62, 277] on div "Devices" at bounding box center [70, 272] width 125 height 30
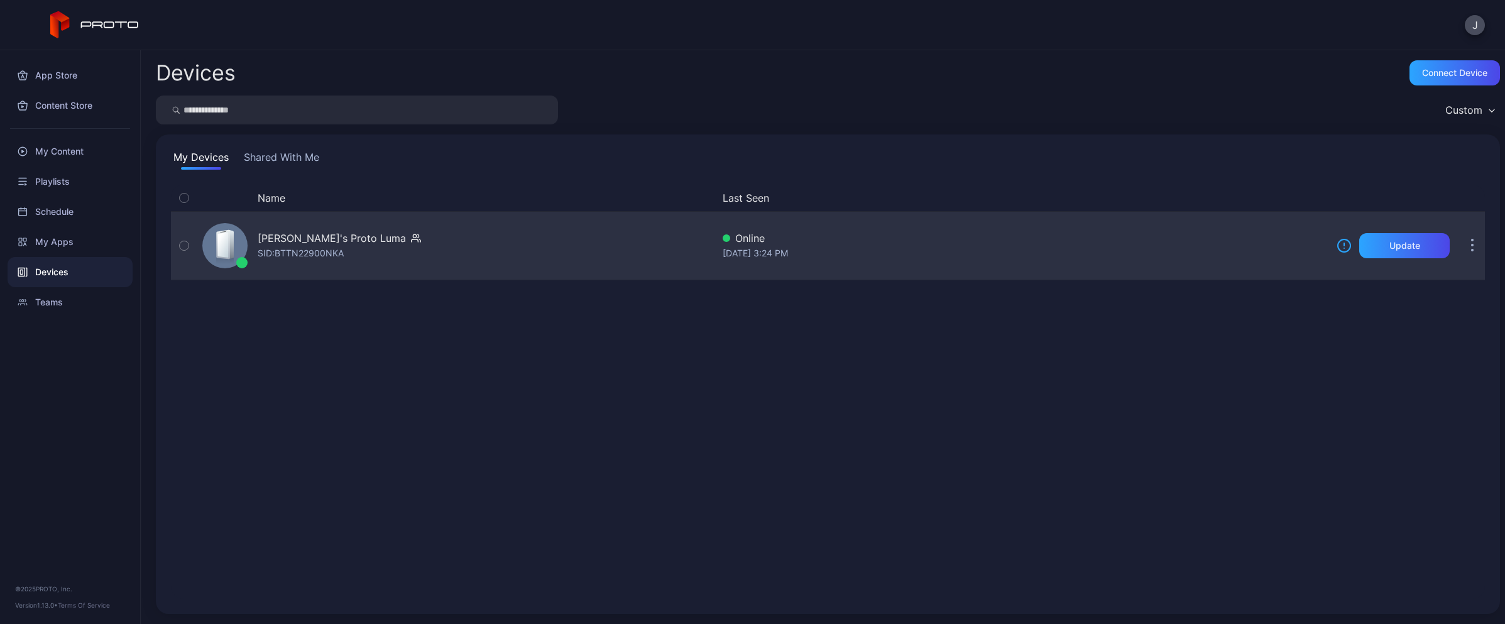
click at [407, 247] on div "[PERSON_NAME]'s Proto [PERSON_NAME]: BTTN22900NKA" at bounding box center [454, 245] width 515 height 63
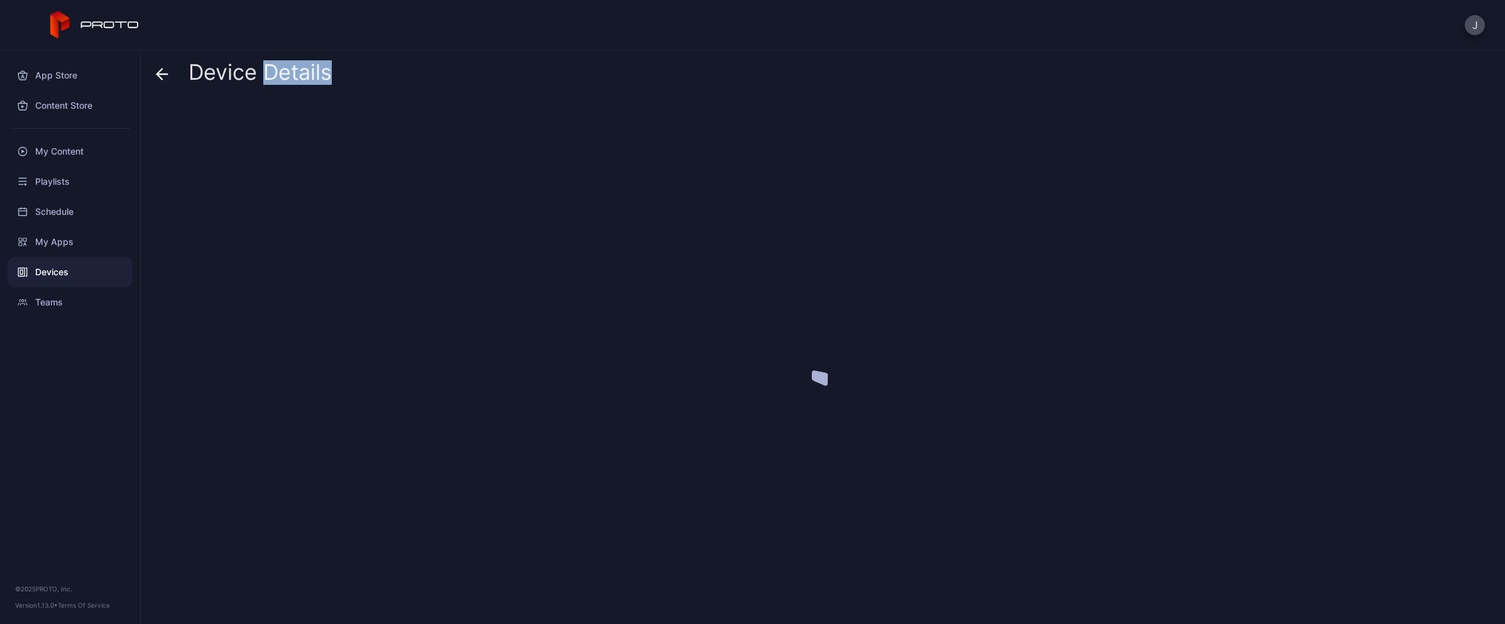
click at [407, 247] on div at bounding box center [828, 357] width 1344 height 513
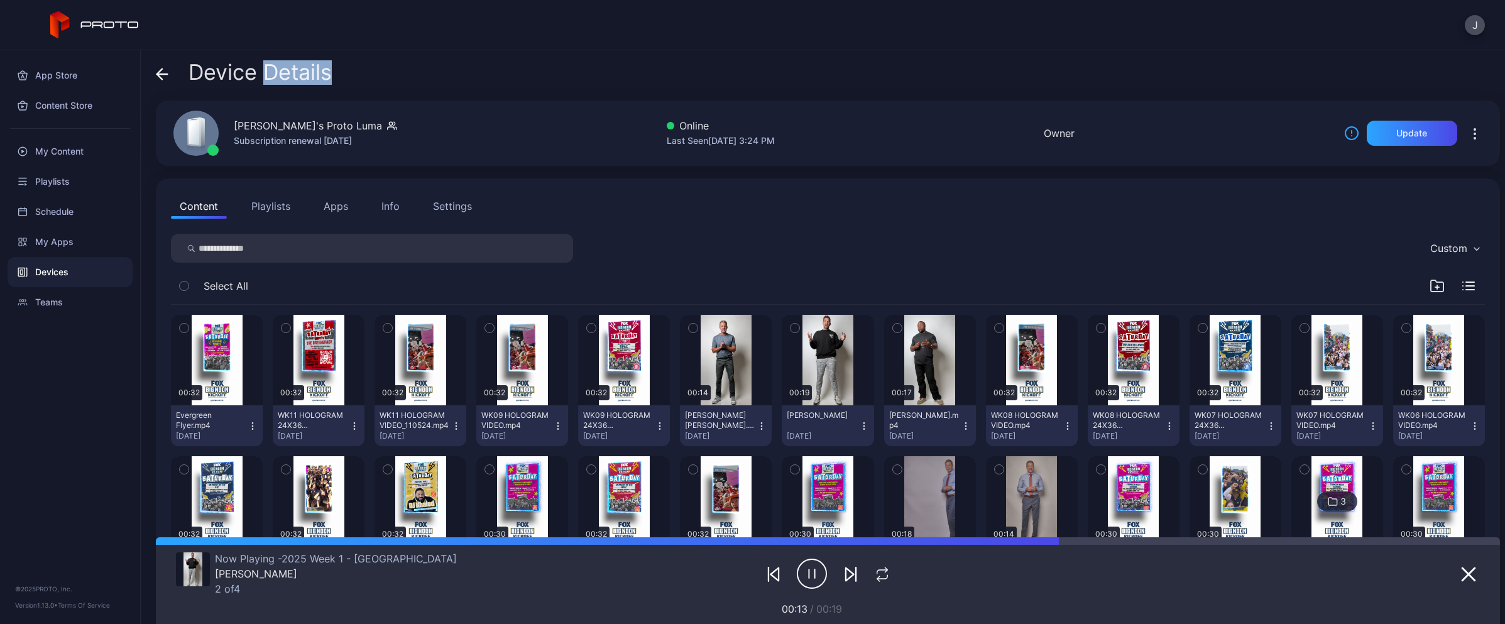
click at [442, 207] on div "Settings" at bounding box center [452, 206] width 39 height 15
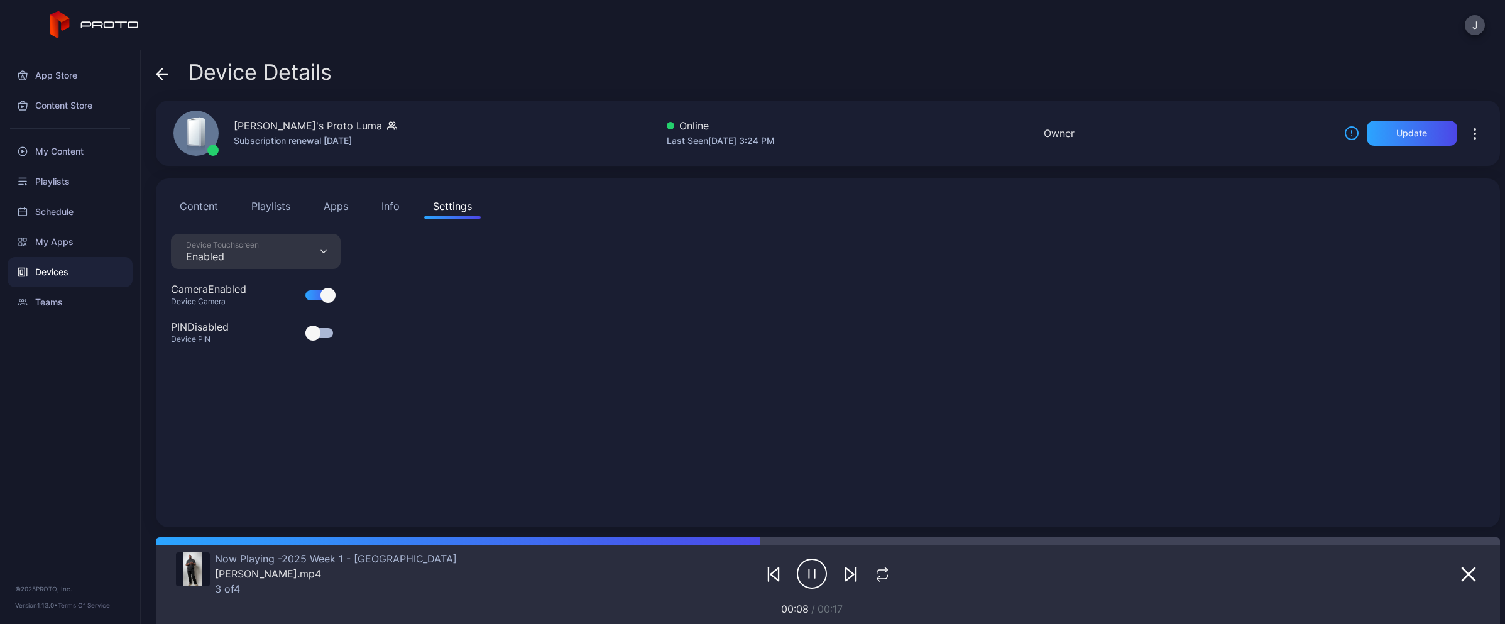
click at [313, 331] on div at bounding box center [312, 332] width 15 height 15
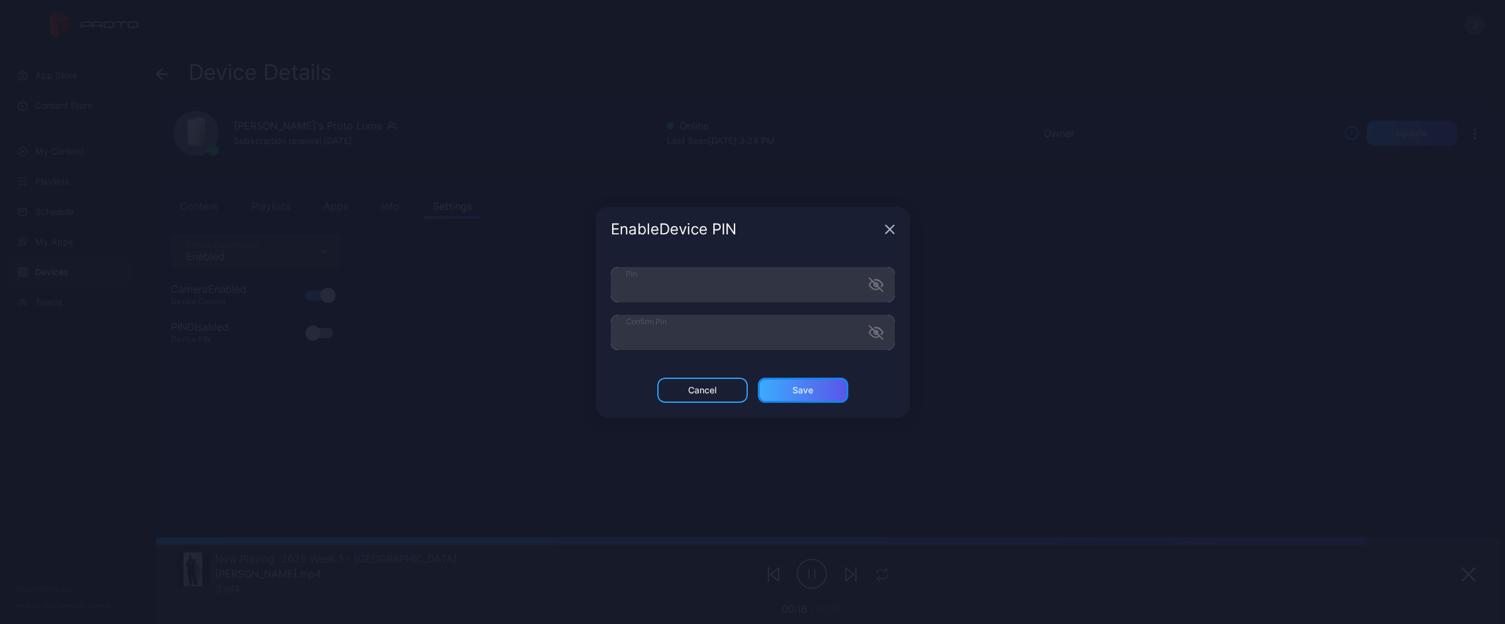
click at [794, 388] on div "Save" at bounding box center [802, 390] width 21 height 10
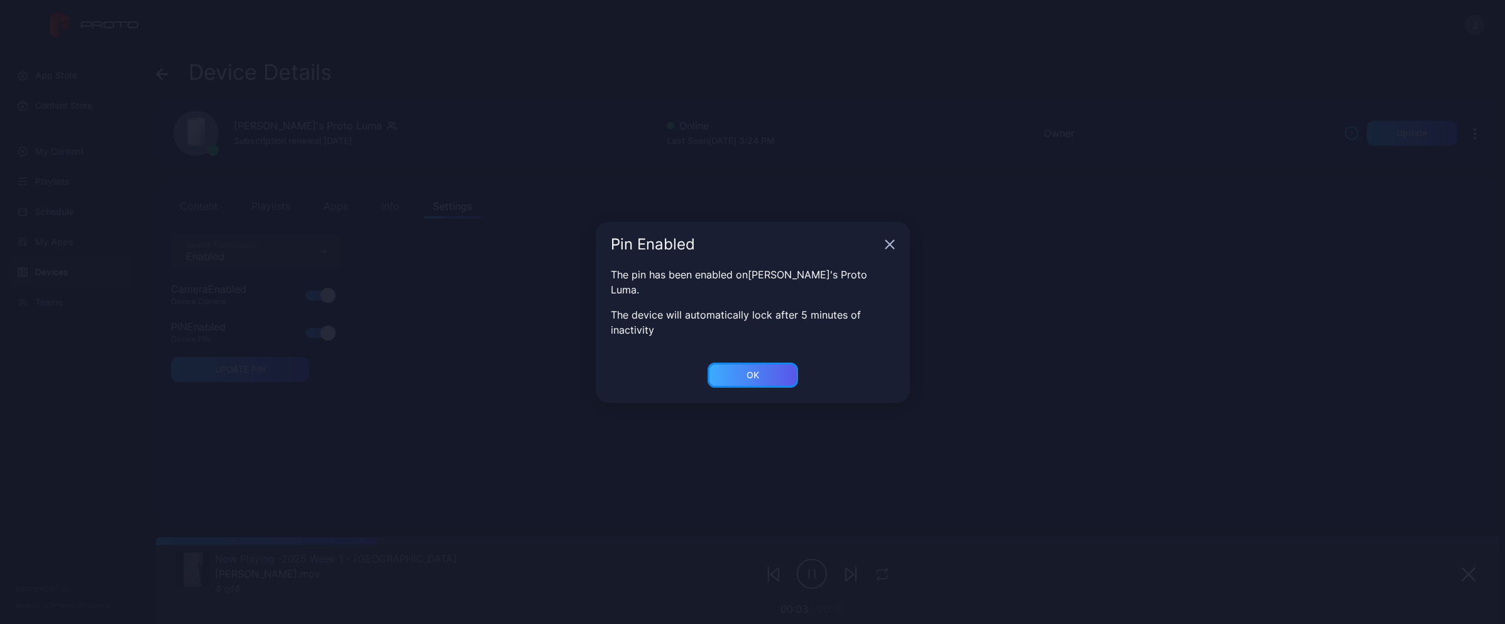
click at [761, 368] on div "OK" at bounding box center [753, 375] width 90 height 25
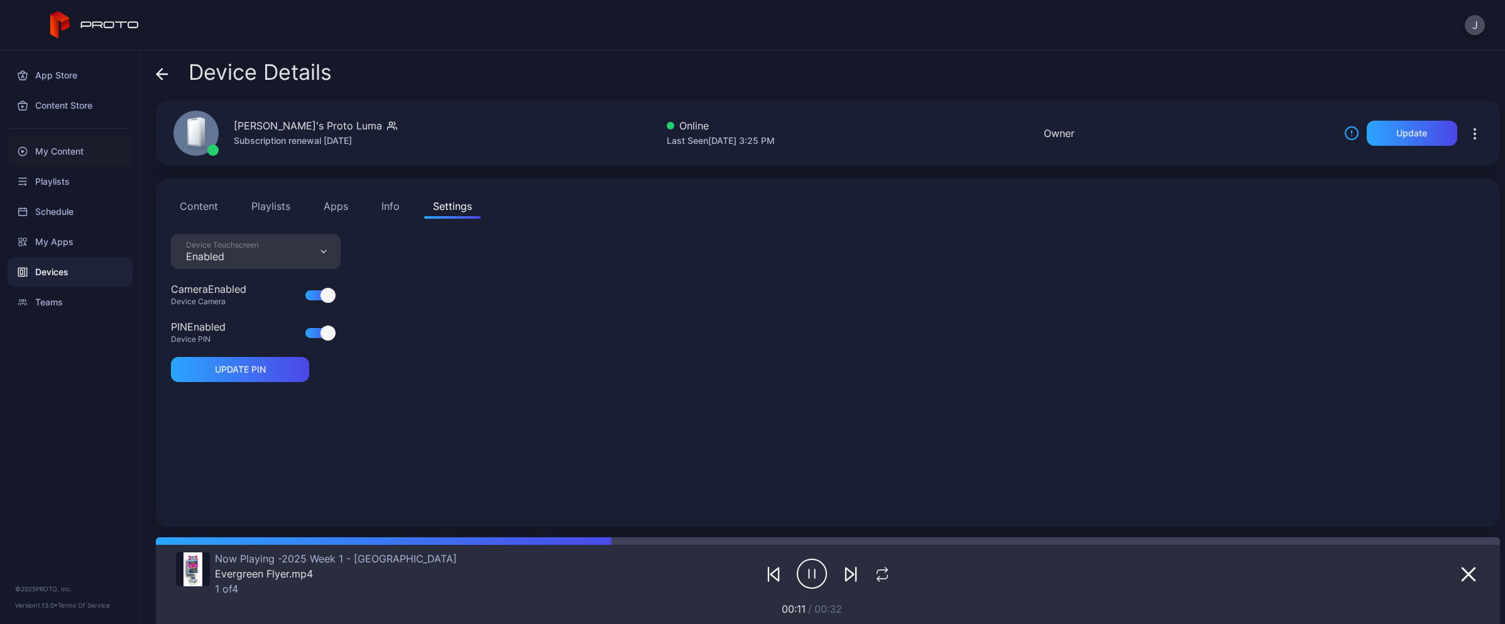
click at [55, 156] on div "My Content" at bounding box center [70, 151] width 125 height 30
